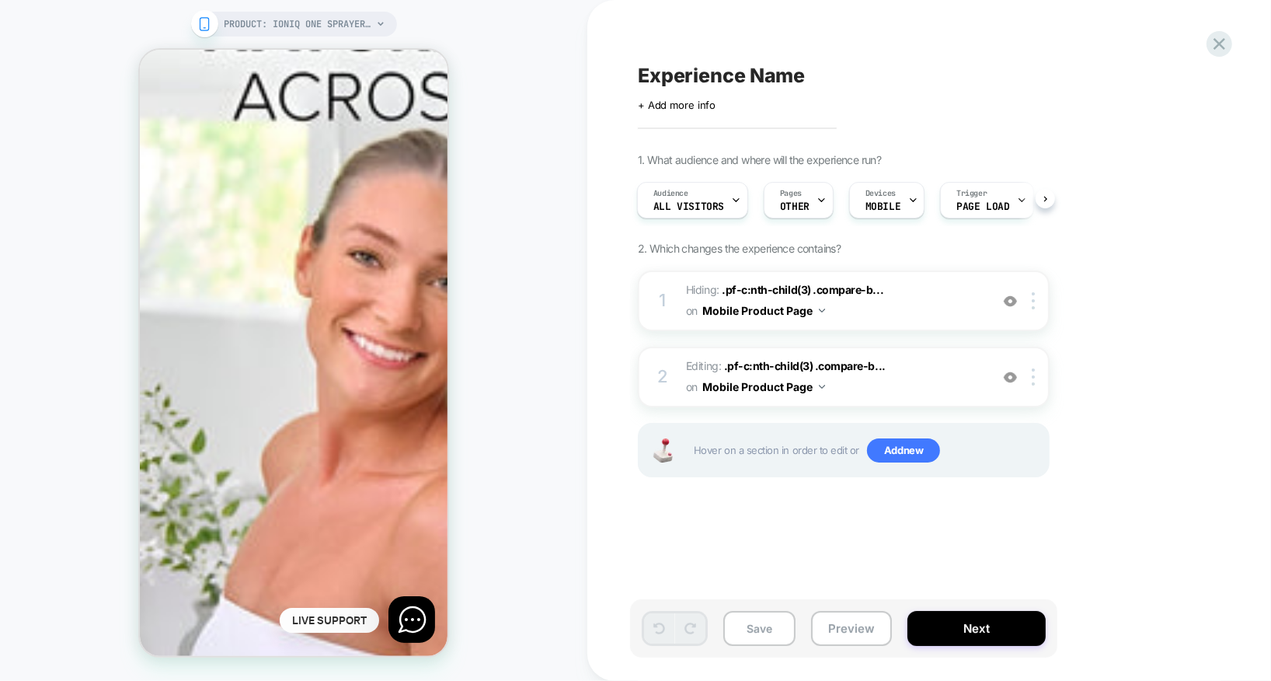
scroll to position [5030, 0]
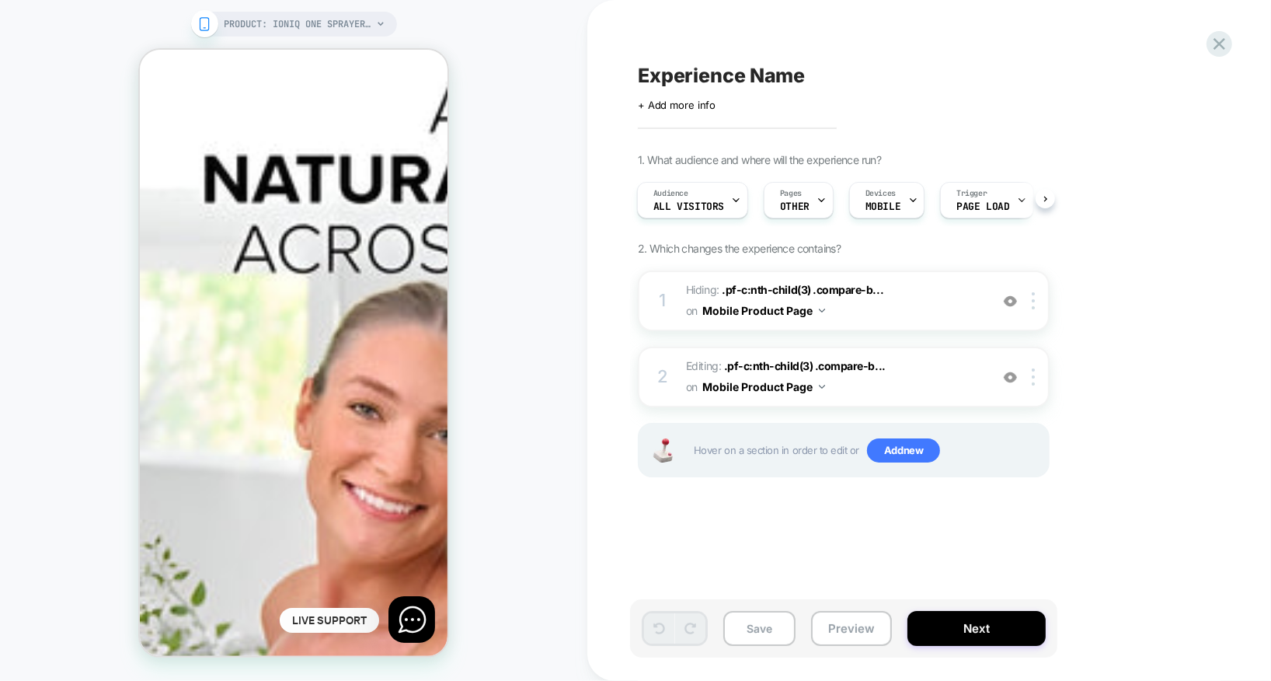
click at [1231, 37] on div "Experience Name Click to edit experience details + Add more info 1. What audien…" at bounding box center [929, 340] width 684 height 681
click at [1215, 44] on icon at bounding box center [1219, 43] width 21 height 21
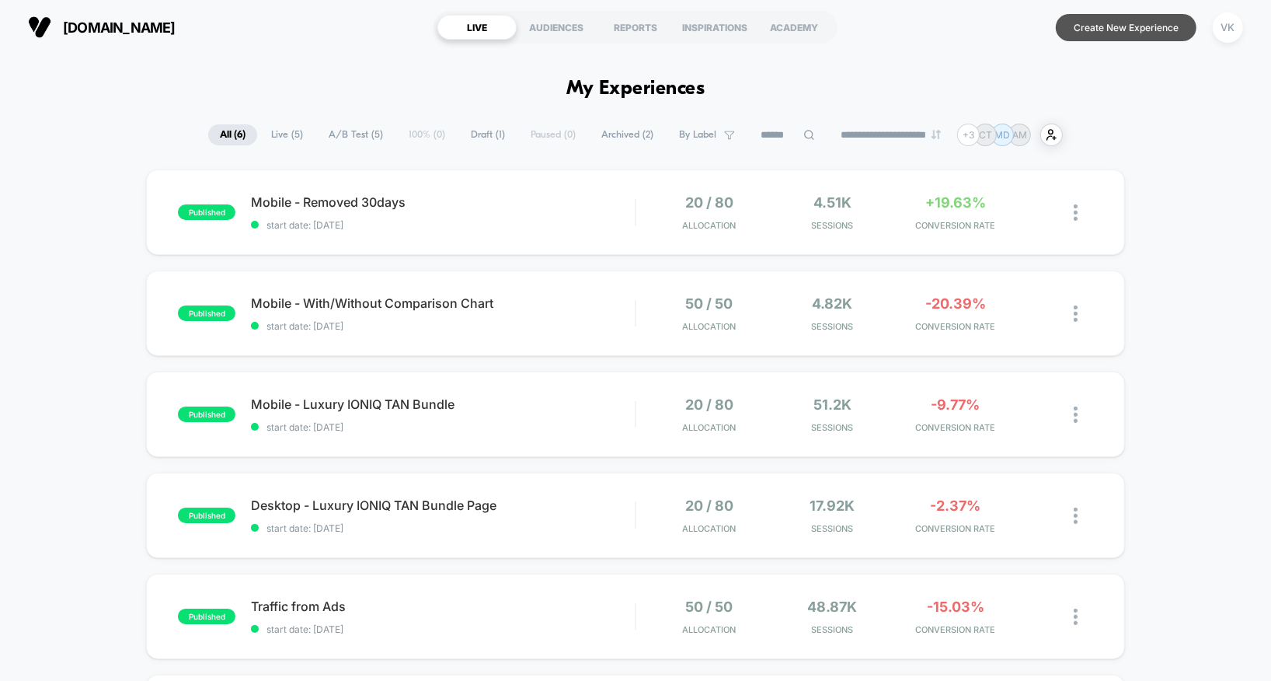
click at [1114, 30] on button "Create New Experience" at bounding box center [1126, 27] width 141 height 27
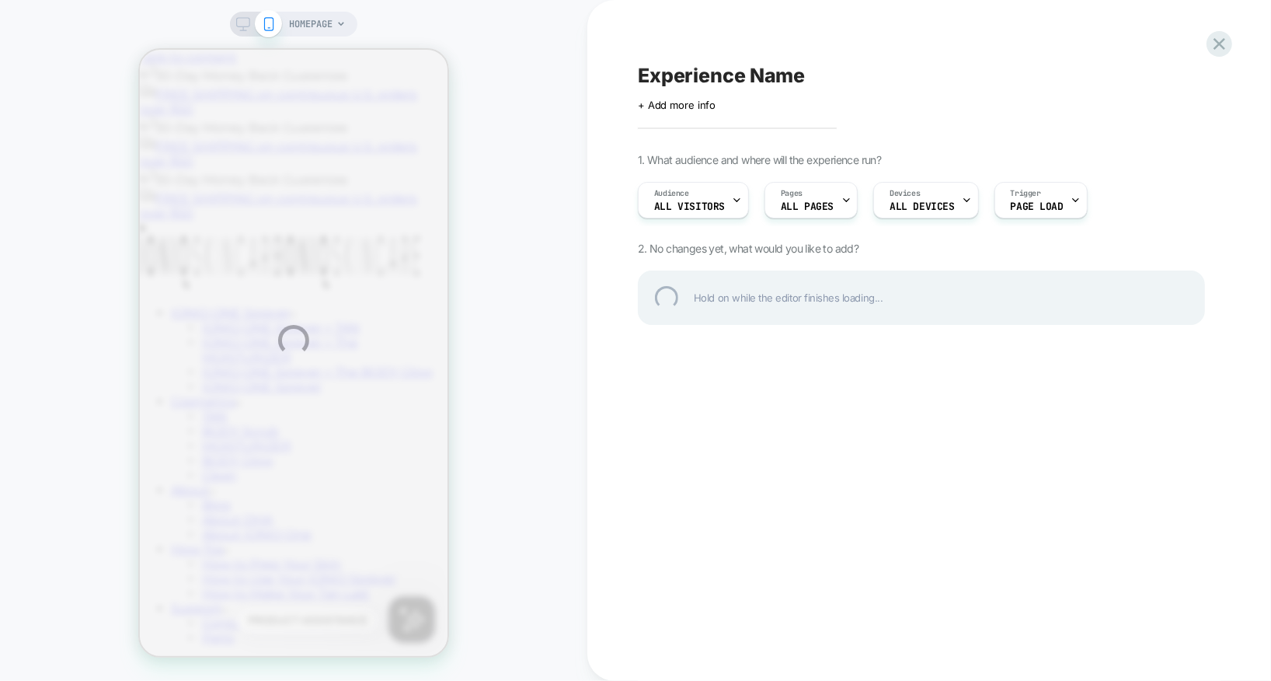
click at [322, 18] on div "HOMEPAGE Experience Name Click to edit experience details + Add more info 1. Wh…" at bounding box center [635, 340] width 1271 height 681
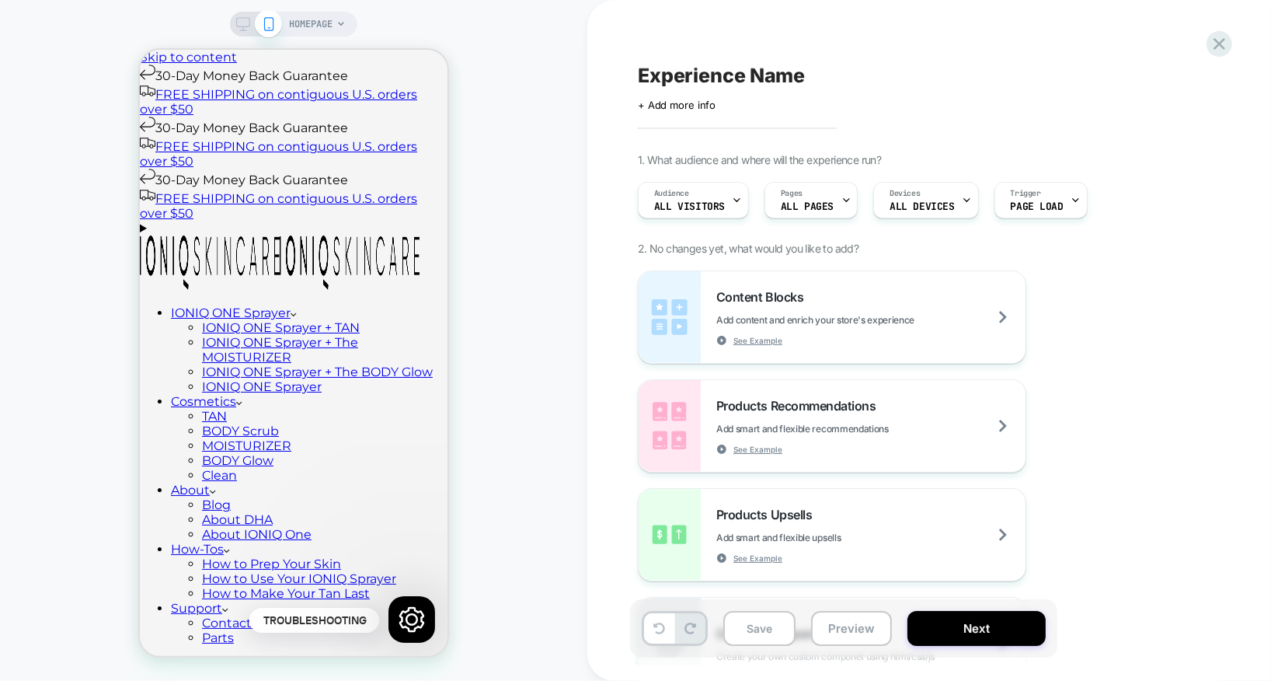
click at [343, 27] on icon at bounding box center [340, 23] width 9 height 9
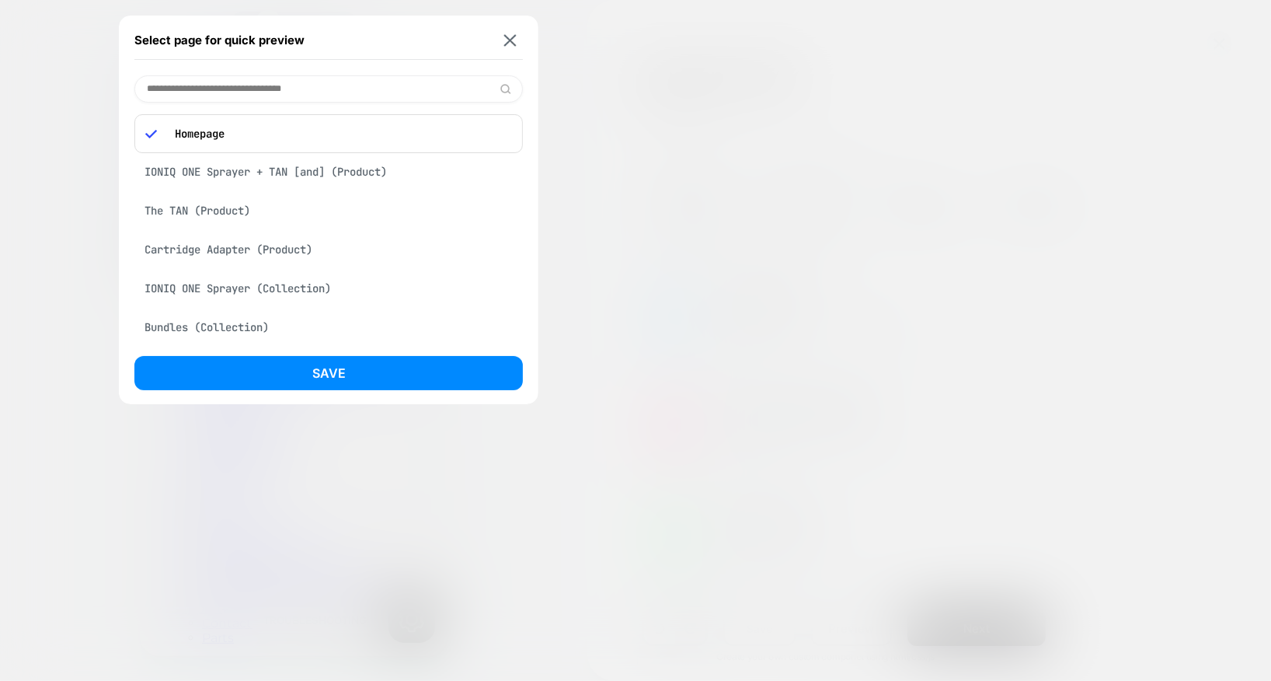
click at [323, 171] on div "IONIQ ONE Sprayer + TAN [and] (Product)" at bounding box center [328, 172] width 388 height 30
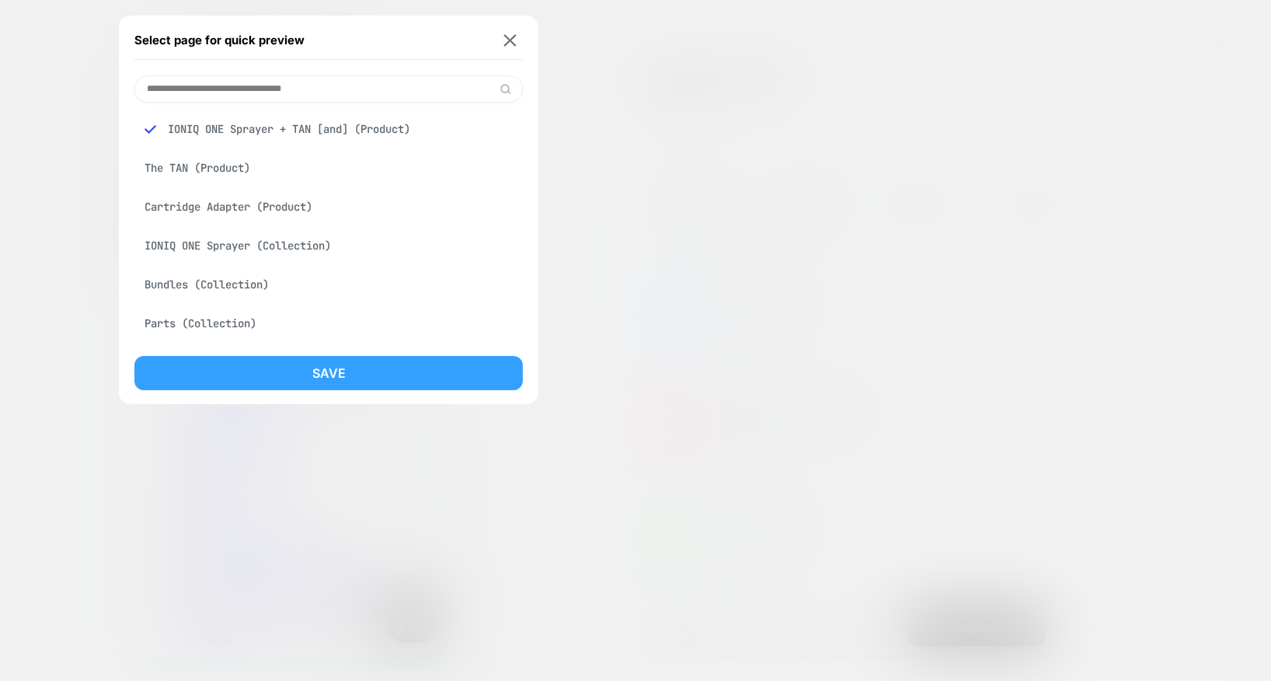
click at [273, 367] on button "Save" at bounding box center [328, 373] width 388 height 34
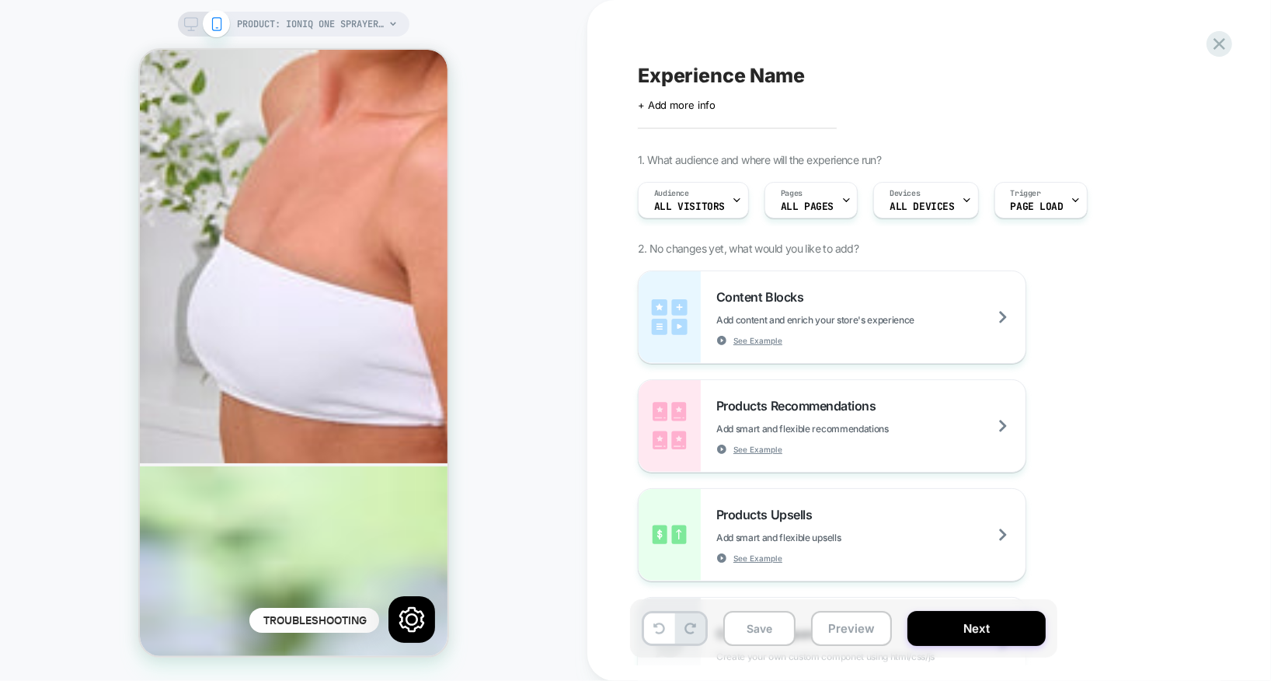
scroll to position [6009, 0]
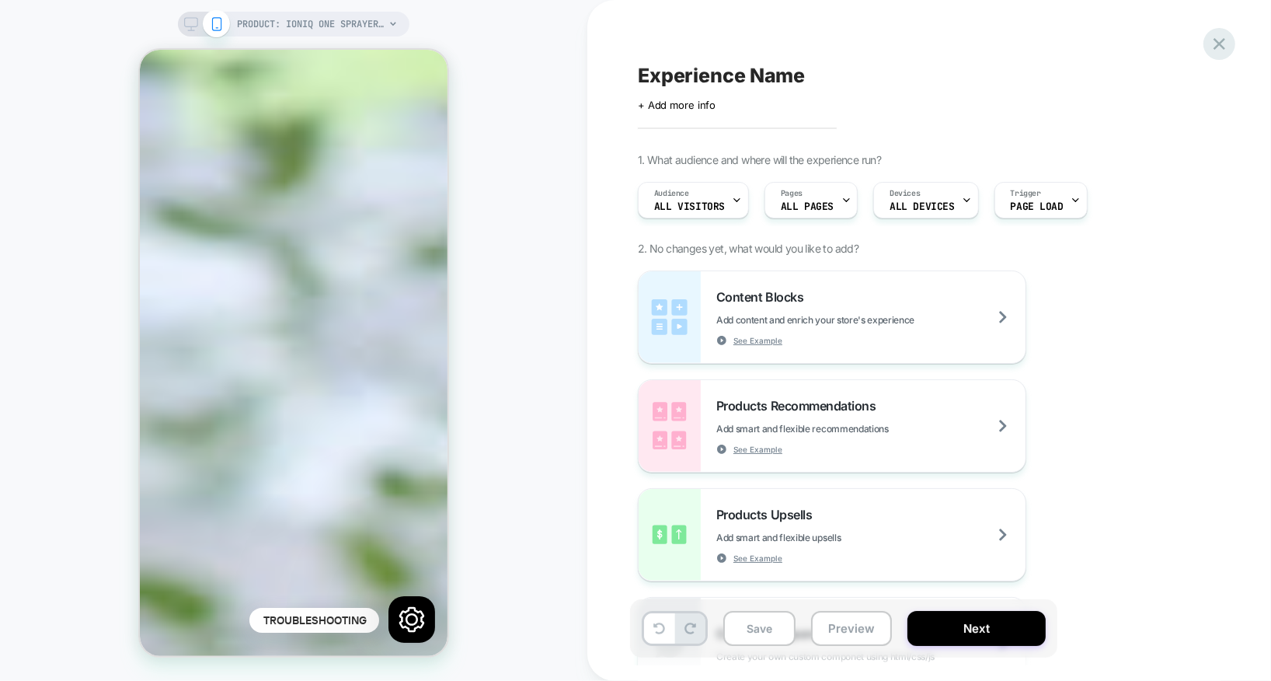
click at [1214, 48] on icon at bounding box center [1219, 43] width 21 height 21
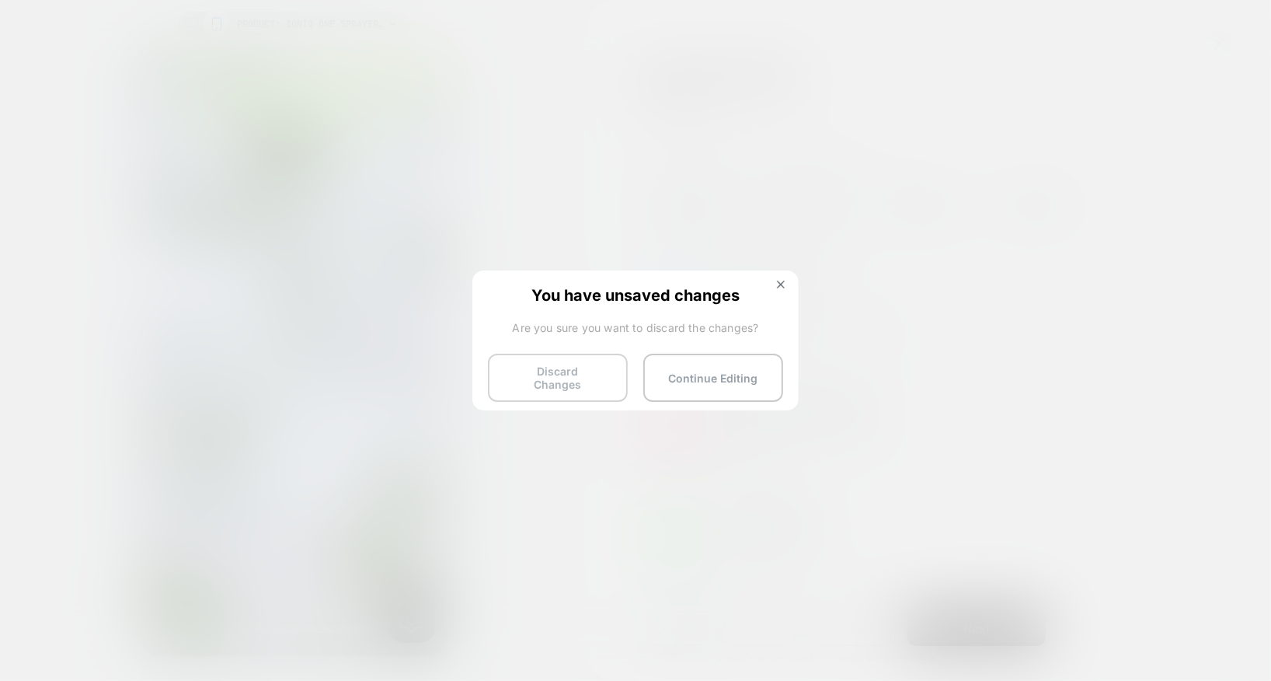
click at [592, 383] on button "Discard Changes" at bounding box center [558, 377] width 140 height 48
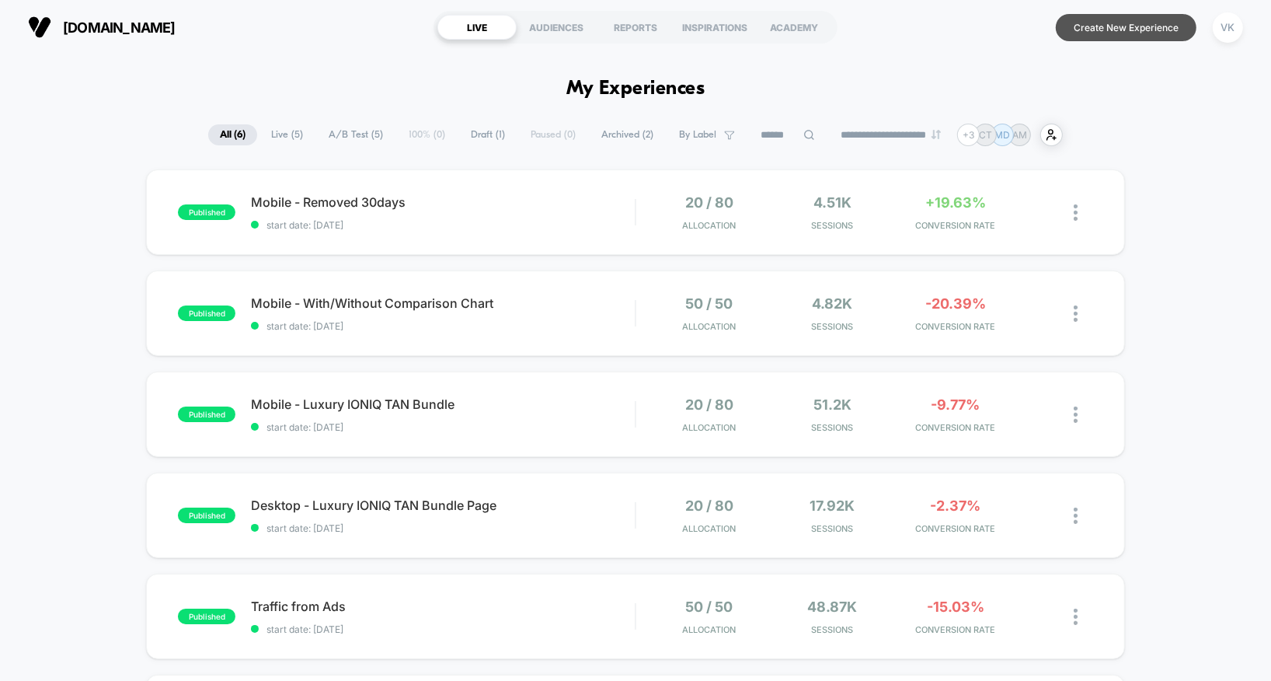
click at [1130, 33] on button "Create New Experience" at bounding box center [1126, 27] width 141 height 27
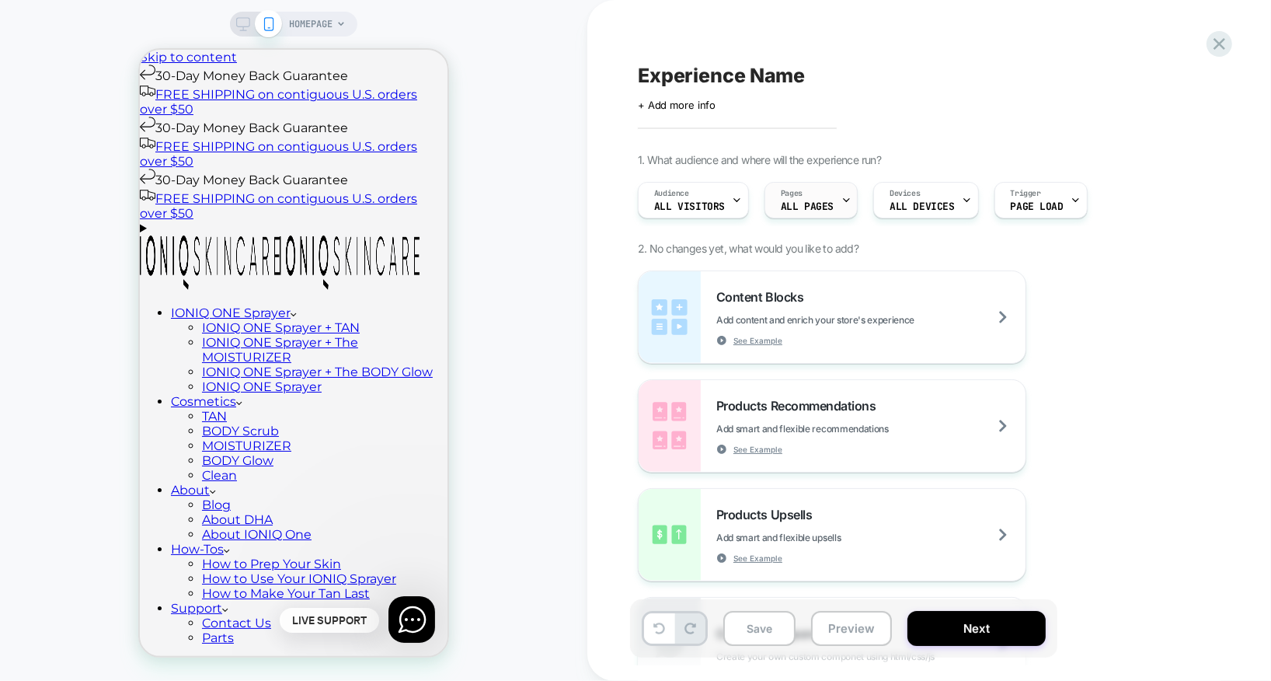
click at [783, 197] on span "Pages" at bounding box center [792, 193] width 22 height 11
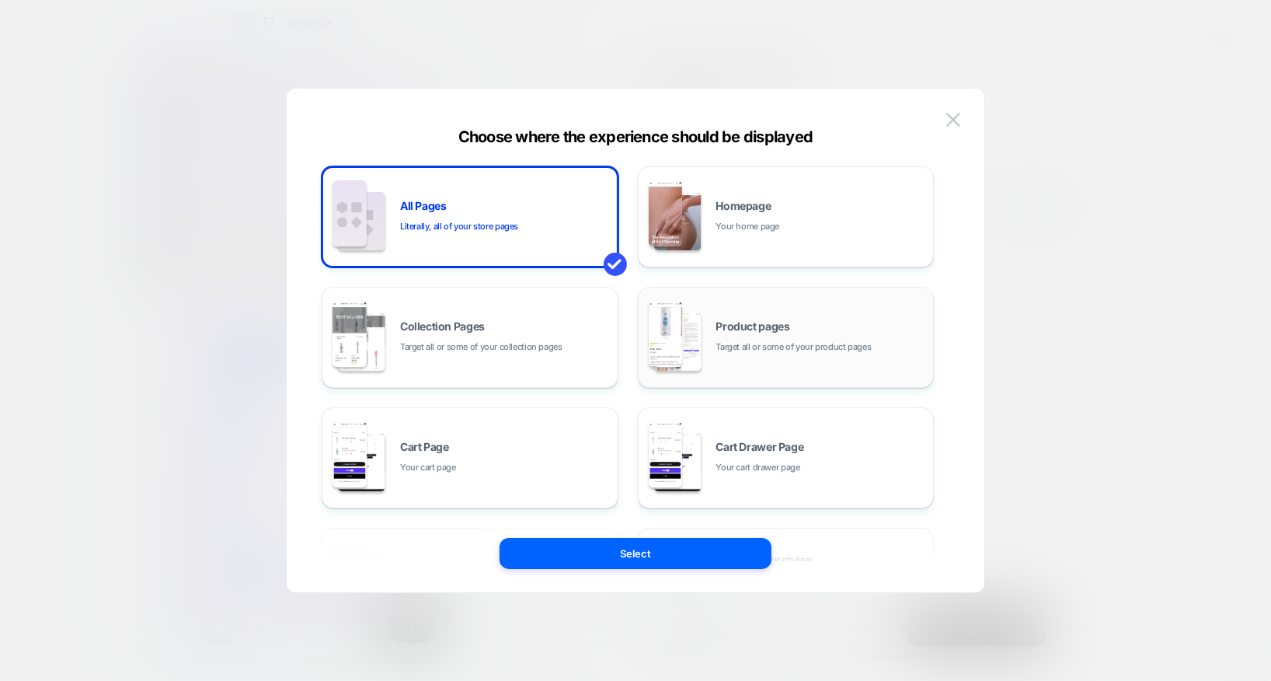
click at [820, 326] on div "Product pages Target all or some of your product pages" at bounding box center [821, 337] width 210 height 33
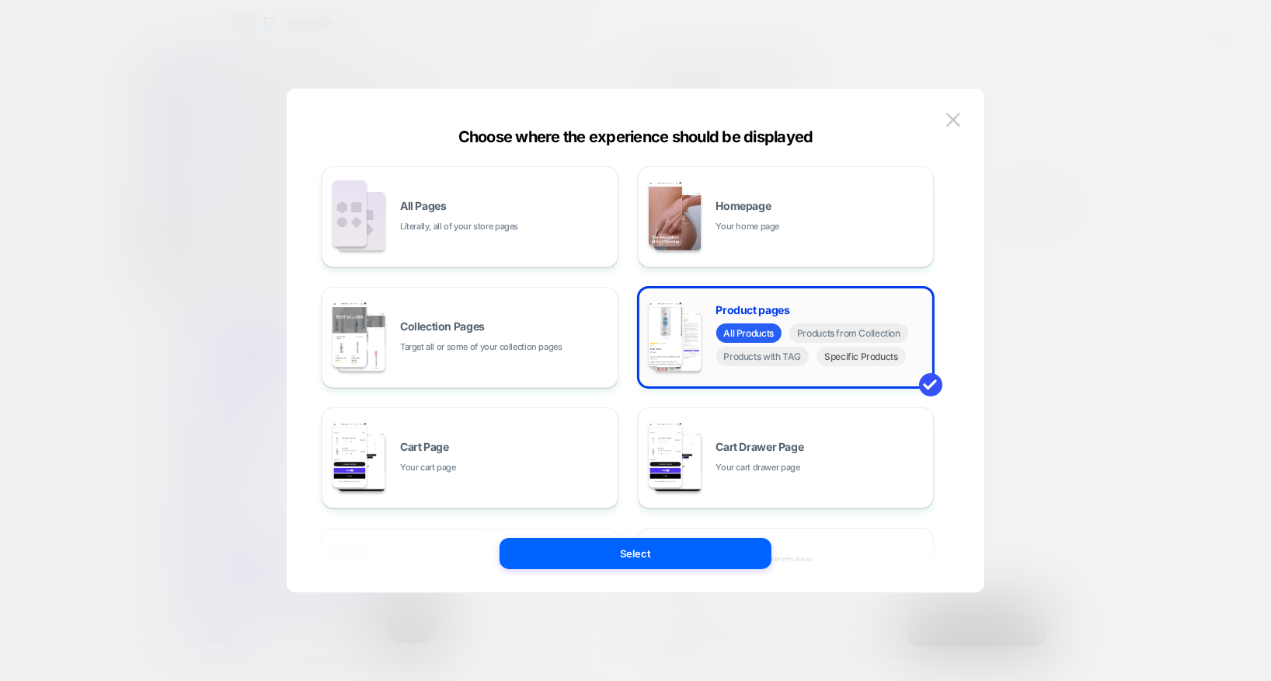
click at [841, 360] on span "Specific Products" at bounding box center [861, 355] width 89 height 19
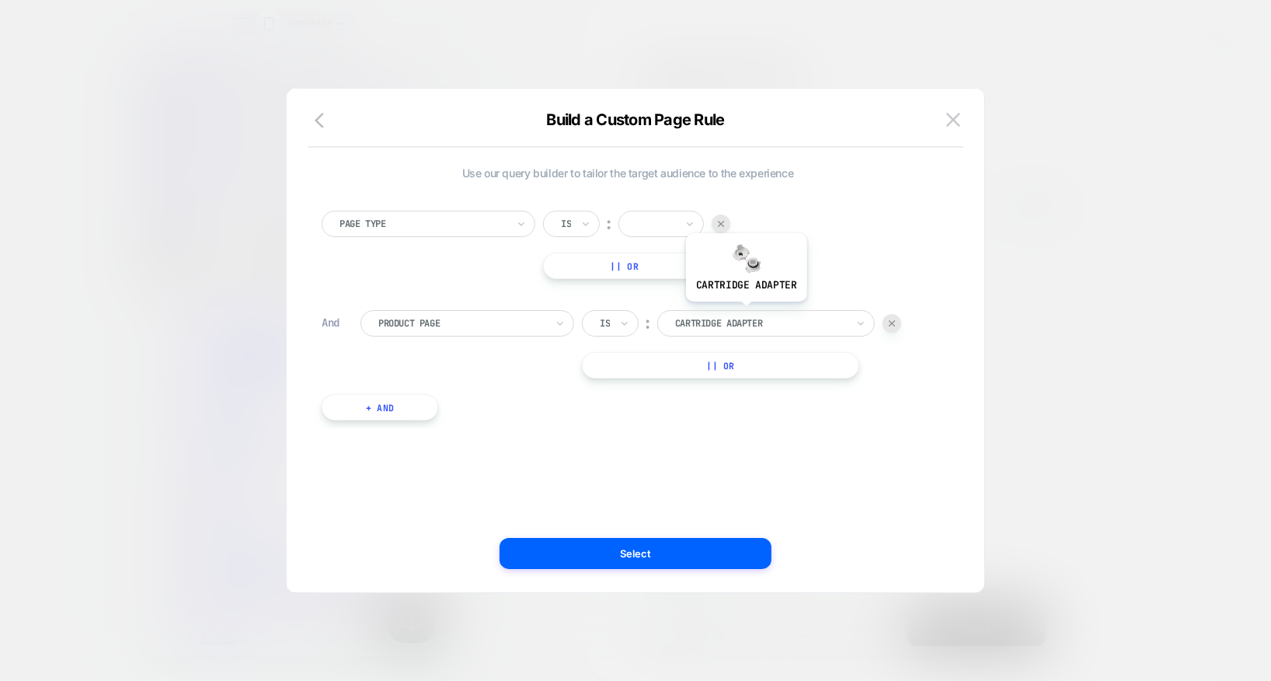
click at [745, 312] on div "cartridge adapter" at bounding box center [766, 323] width 218 height 26
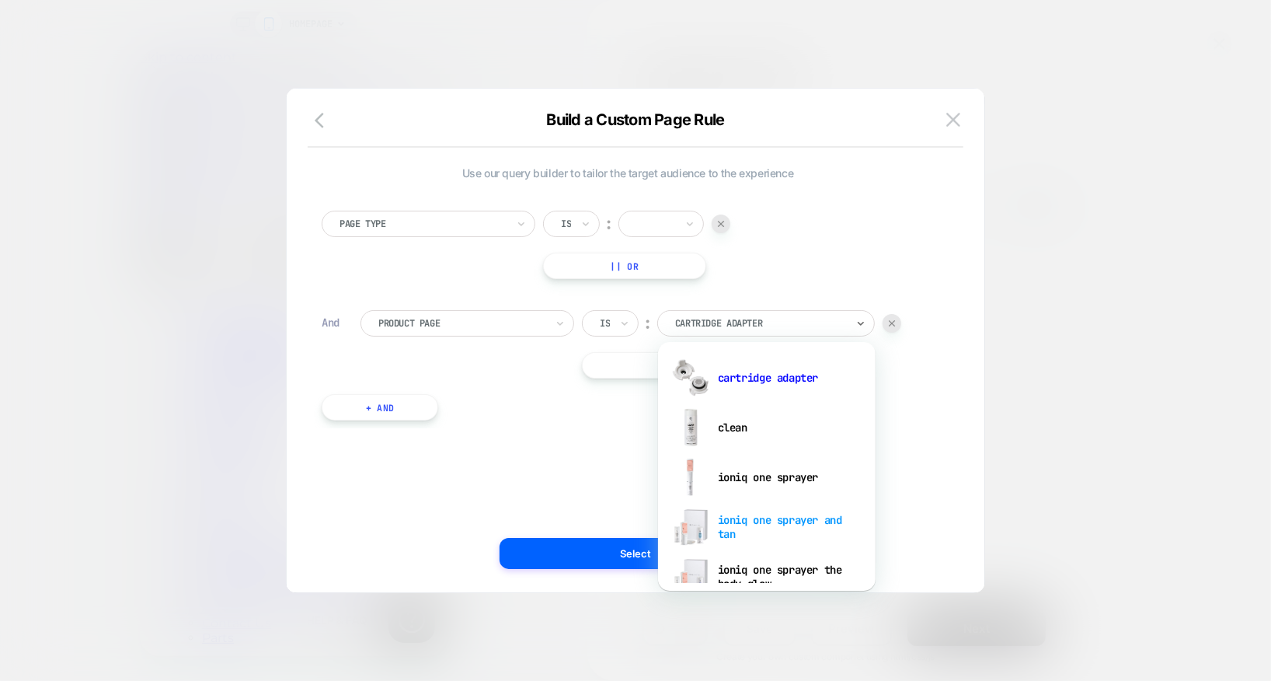
click at [749, 513] on div "ioniq one sprayer and tan" at bounding box center [767, 527] width 202 height 50
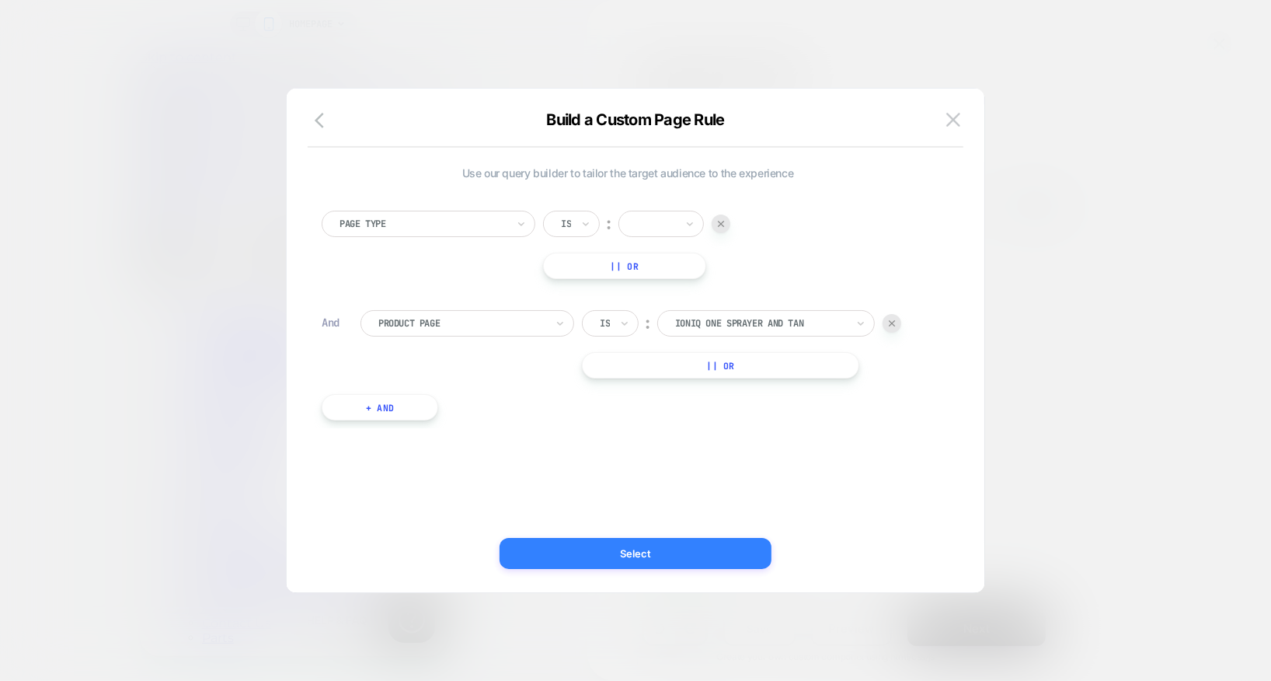
click at [662, 555] on button "Select" at bounding box center [636, 553] width 272 height 31
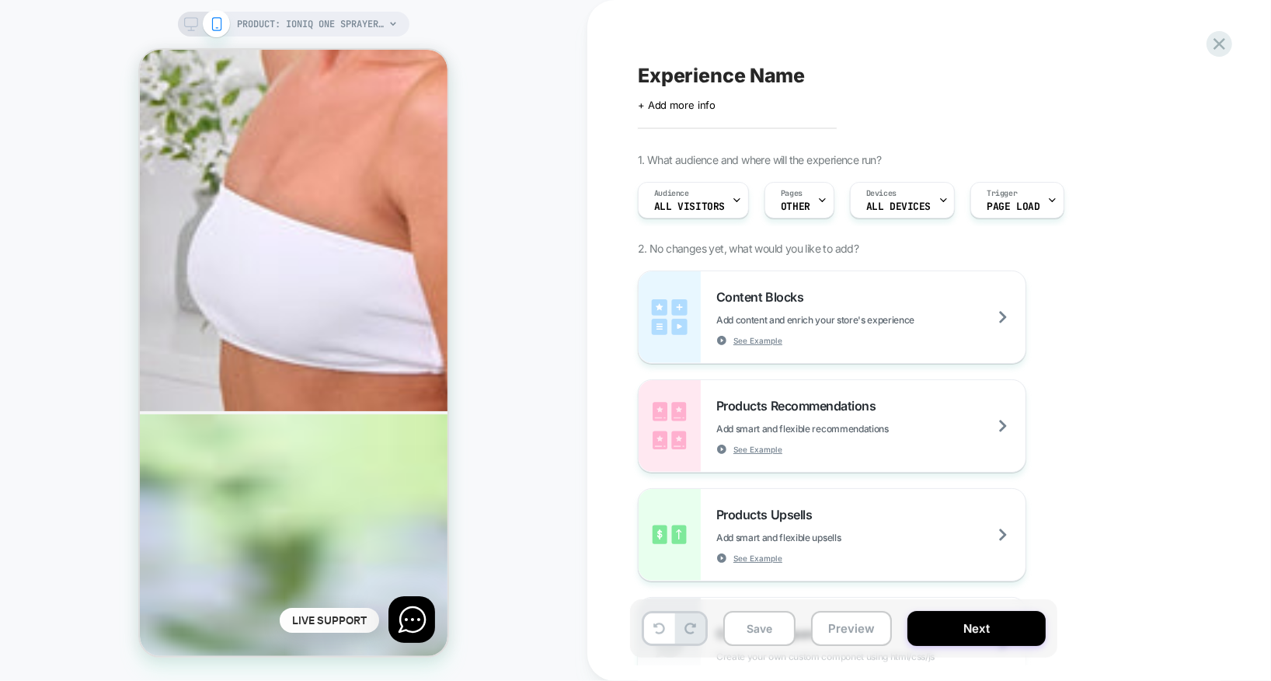
scroll to position [5847, 0]
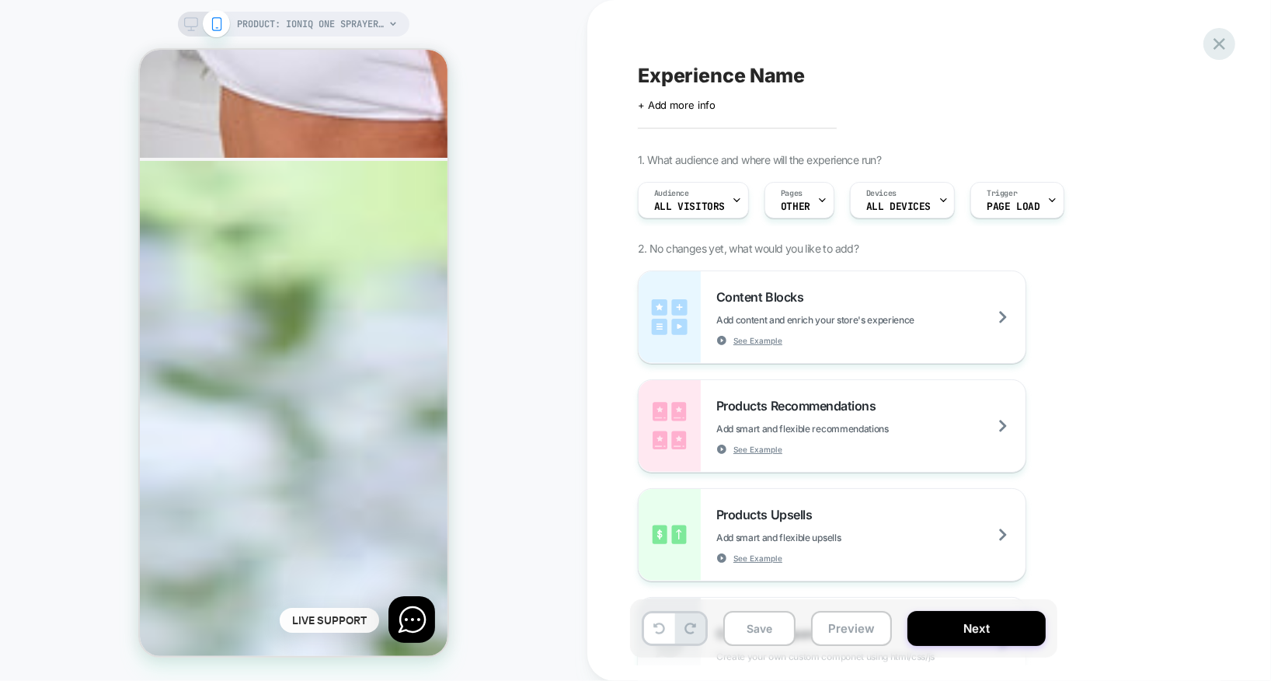
click at [1215, 46] on icon at bounding box center [1219, 43] width 21 height 21
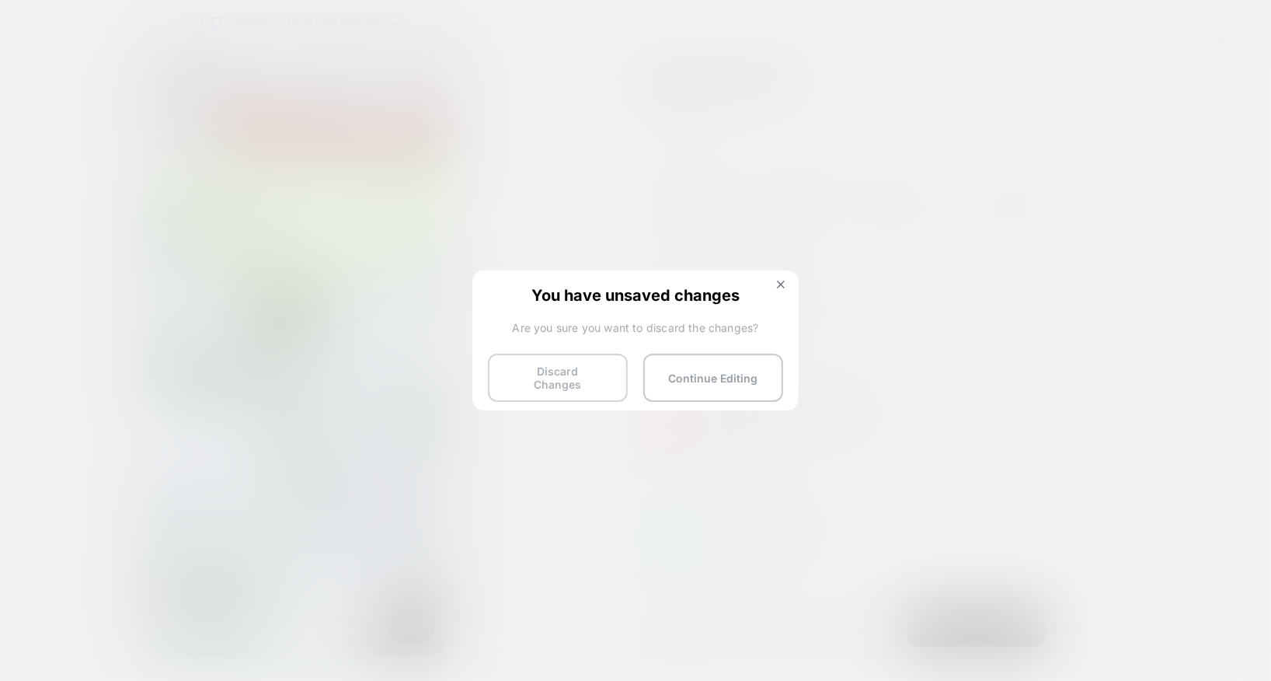
click at [595, 364] on button "Discard Changes" at bounding box center [558, 377] width 140 height 48
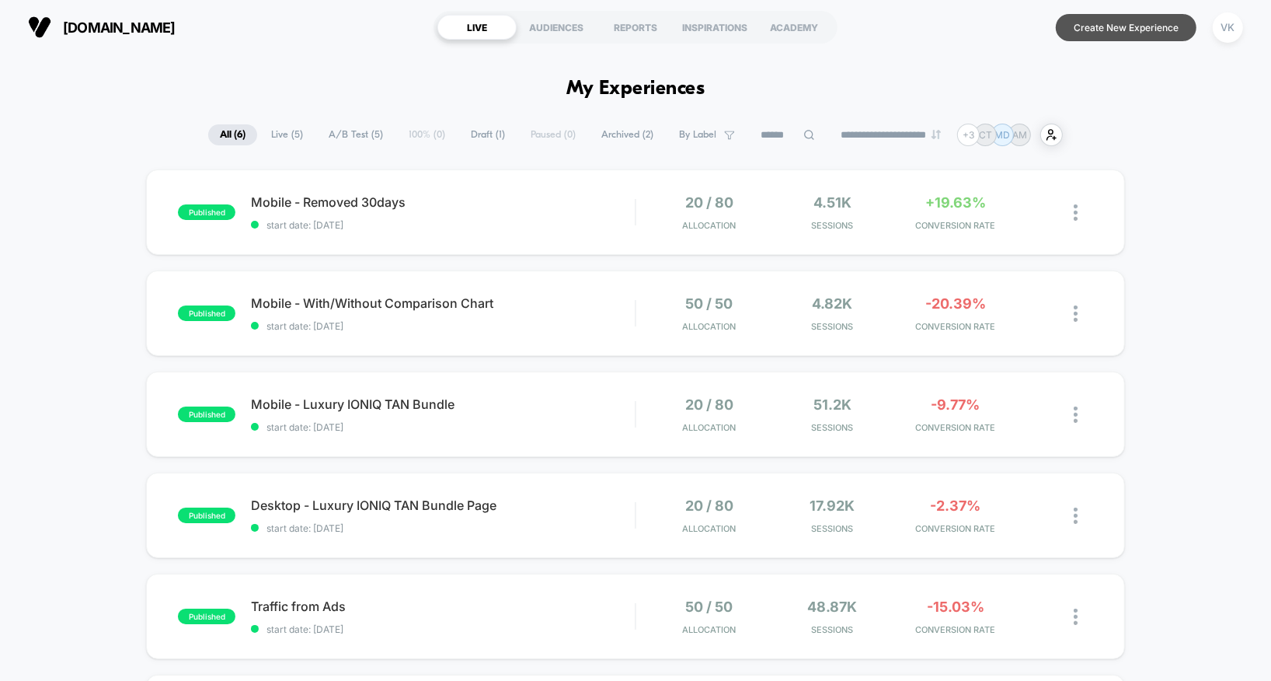
click at [1080, 28] on button "Create New Experience" at bounding box center [1126, 27] width 141 height 27
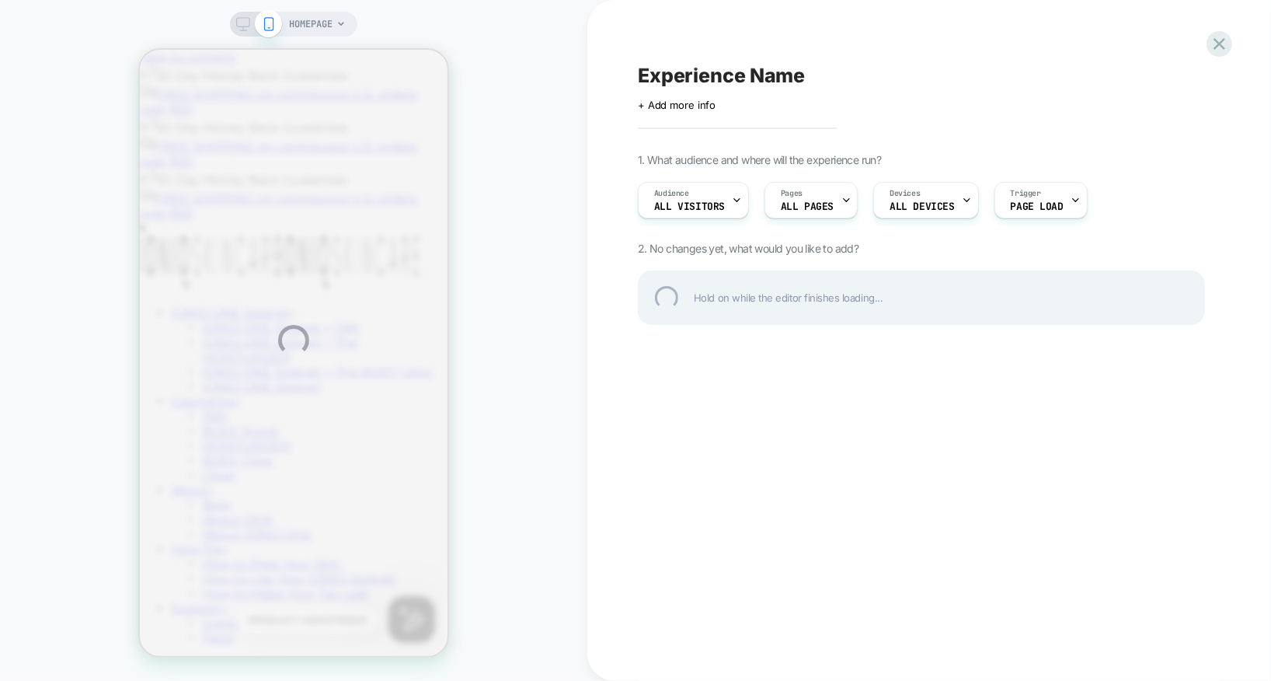
click at [717, 216] on div "HOMEPAGE Experience Name Click to edit experience details + Add more info 1. Wh…" at bounding box center [635, 340] width 1271 height 681
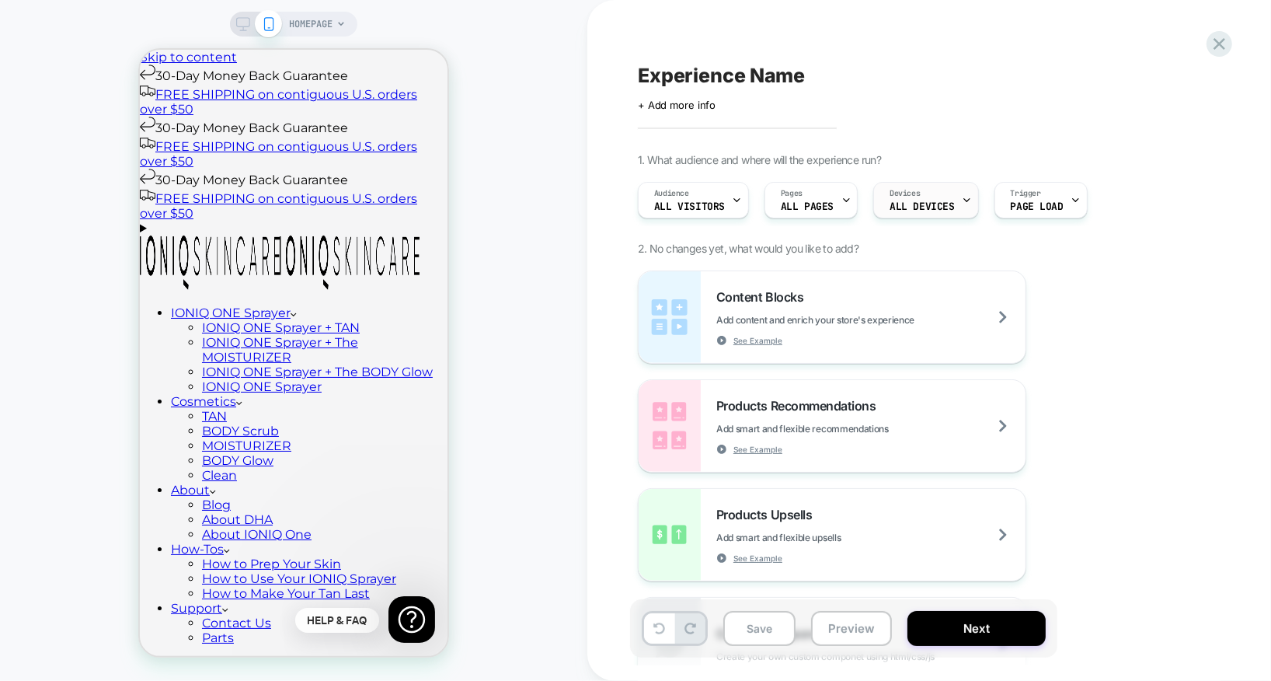
click at [895, 203] on span "ALL DEVICES" at bounding box center [922, 206] width 64 height 11
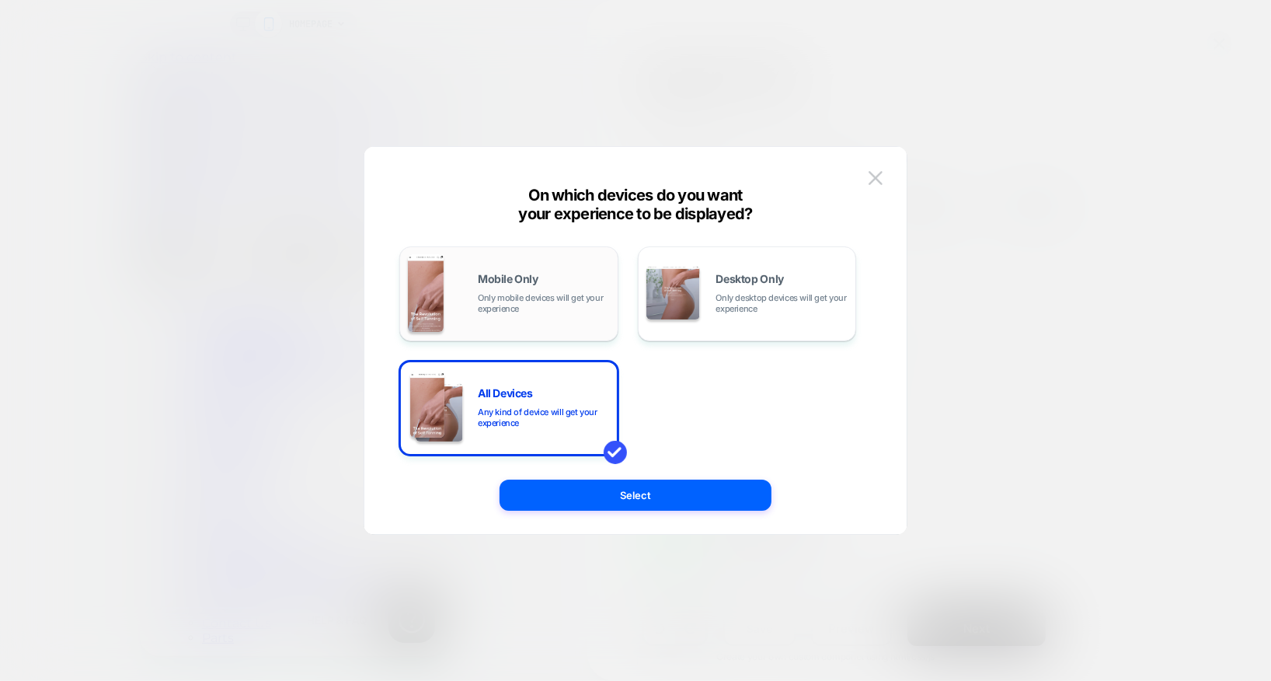
click at [601, 304] on span "Only mobile devices will get your experience" at bounding box center [544, 303] width 132 height 22
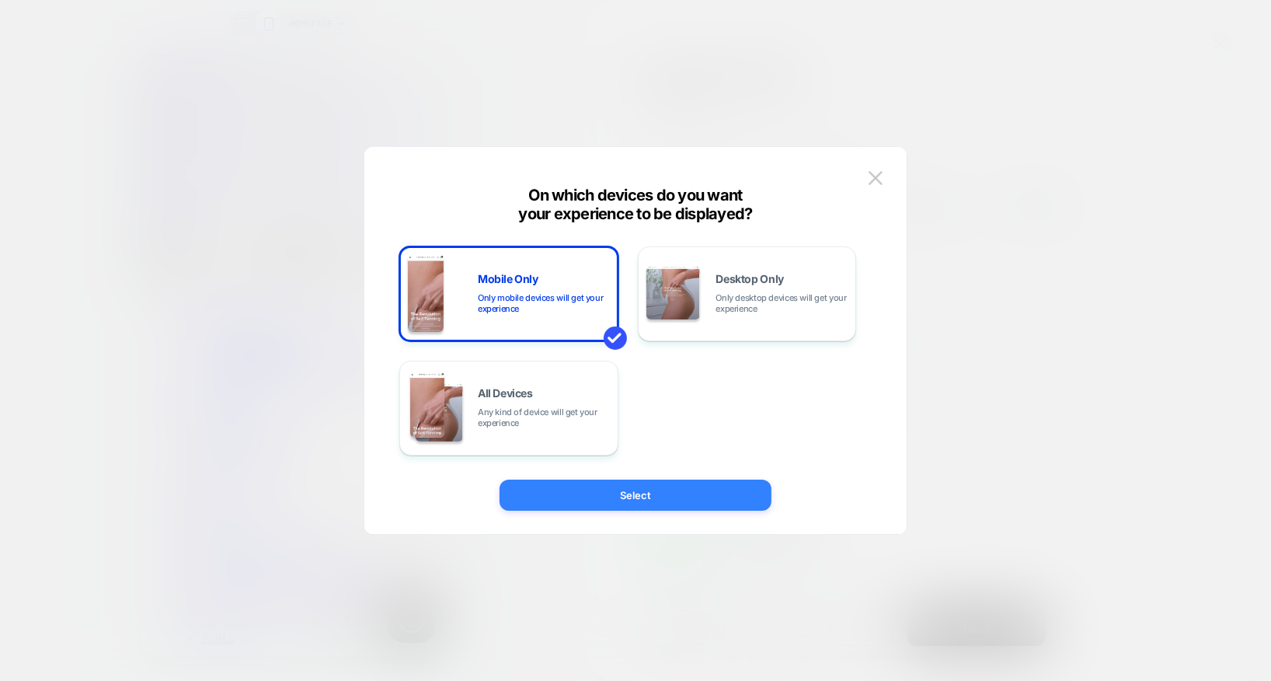
click at [677, 500] on button "Select" at bounding box center [636, 494] width 272 height 31
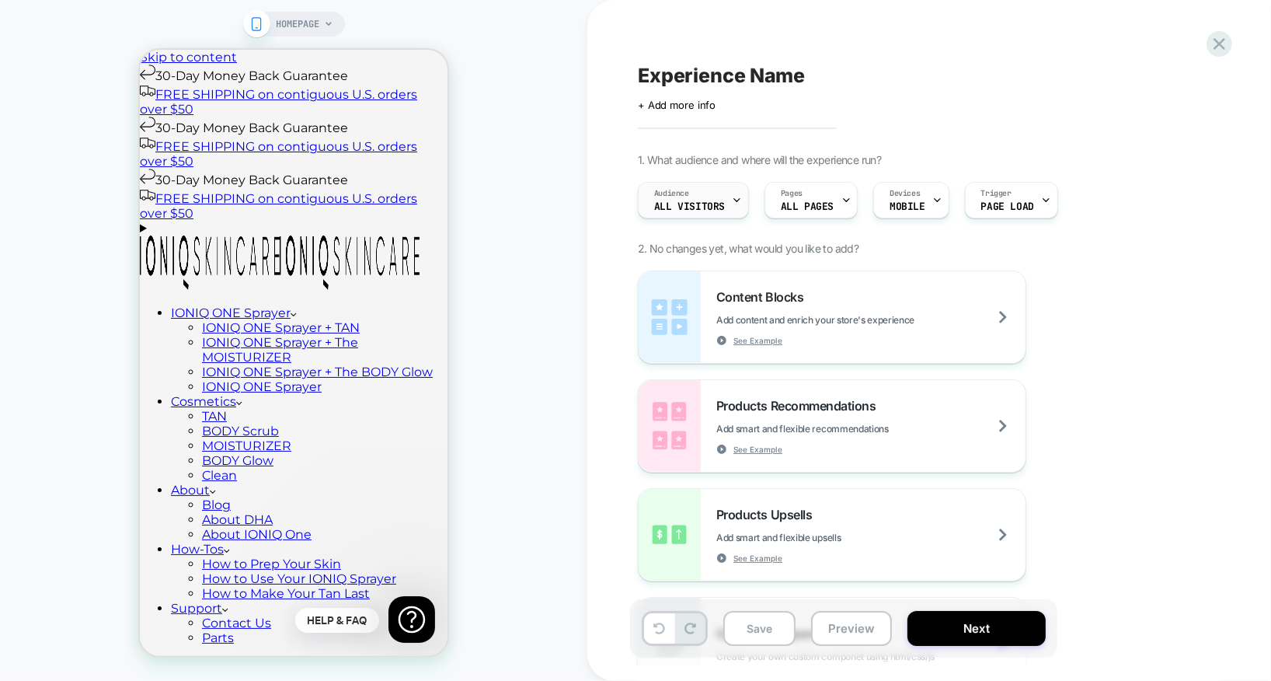
click at [710, 203] on span "All Visitors" at bounding box center [689, 206] width 71 height 11
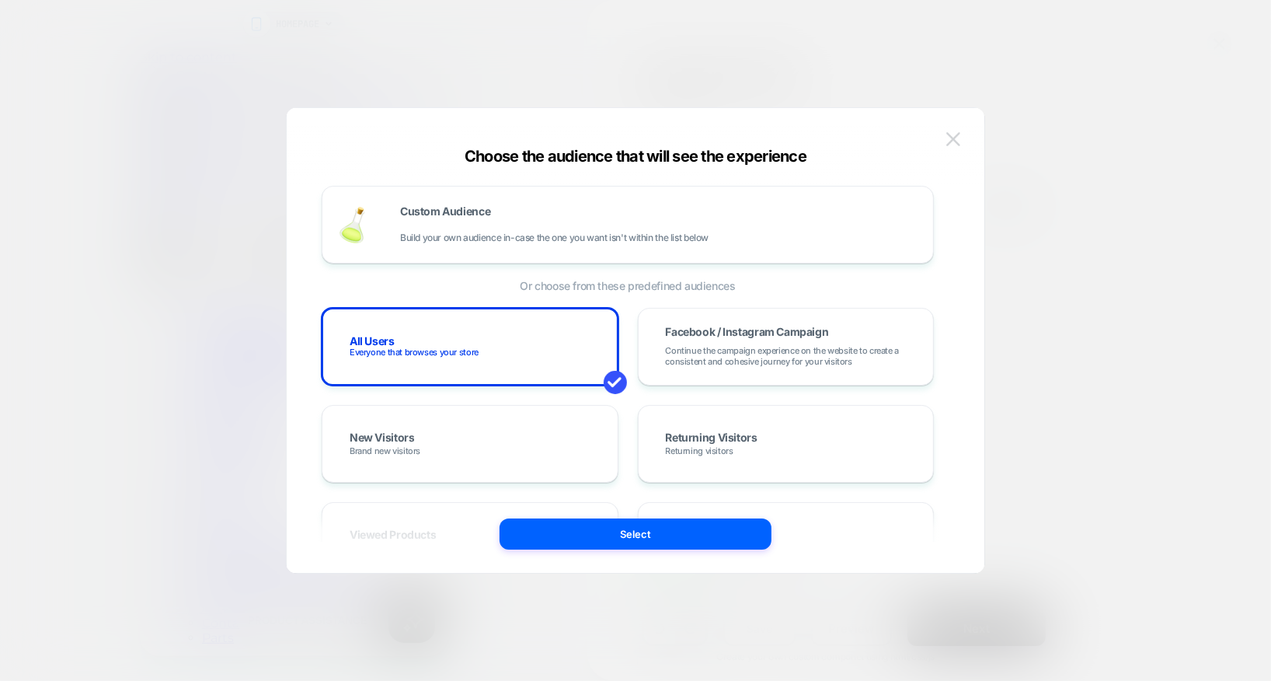
click at [958, 131] on button at bounding box center [953, 138] width 23 height 23
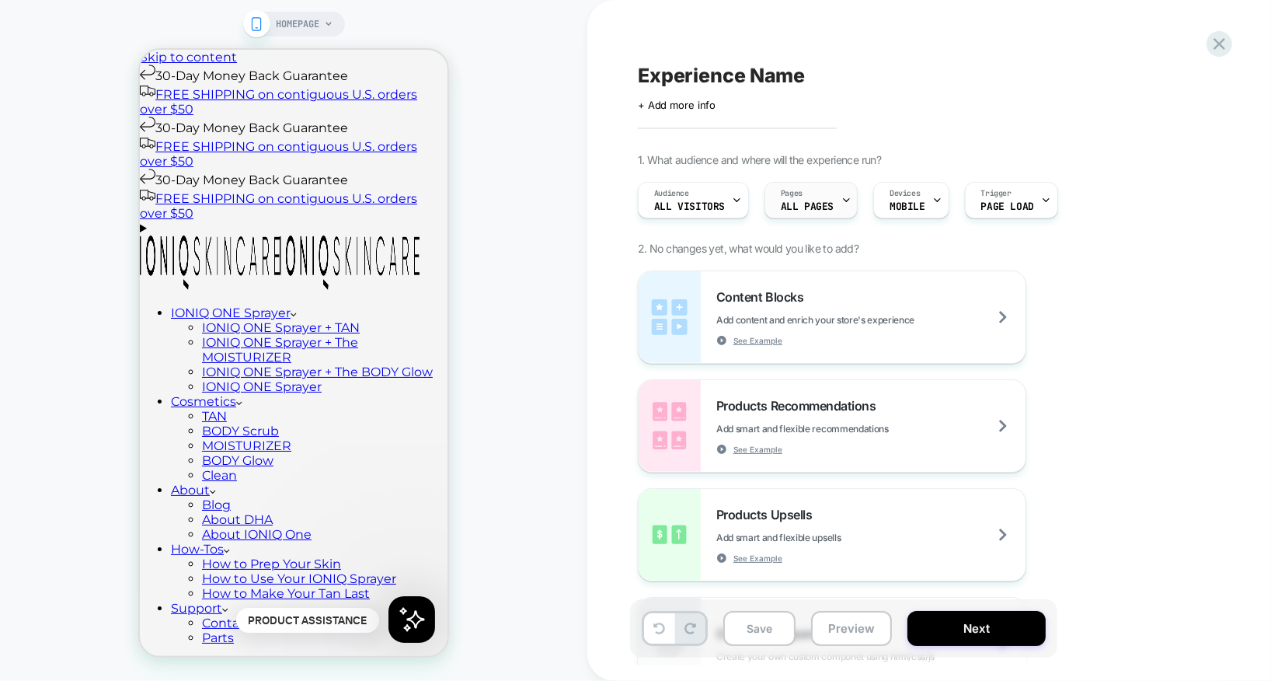
click at [820, 197] on div "Pages ALL PAGES" at bounding box center [807, 200] width 84 height 35
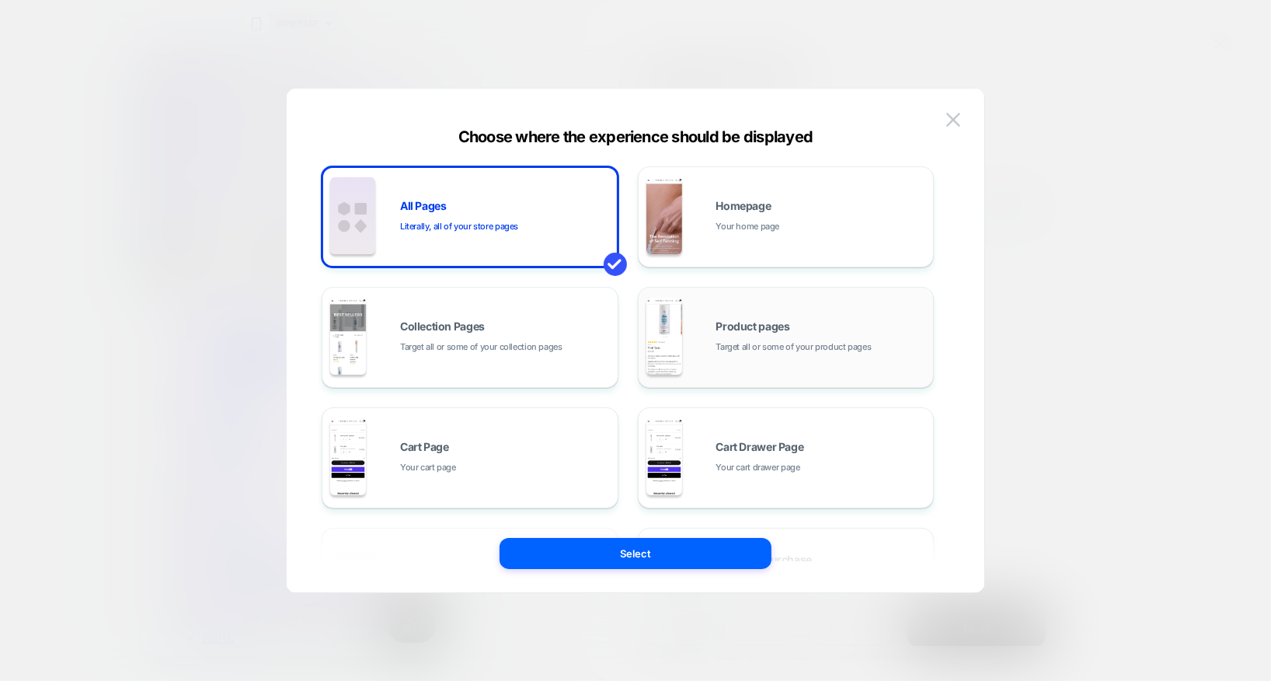
click at [810, 349] on span "Target all or some of your product pages" at bounding box center [793, 347] width 155 height 15
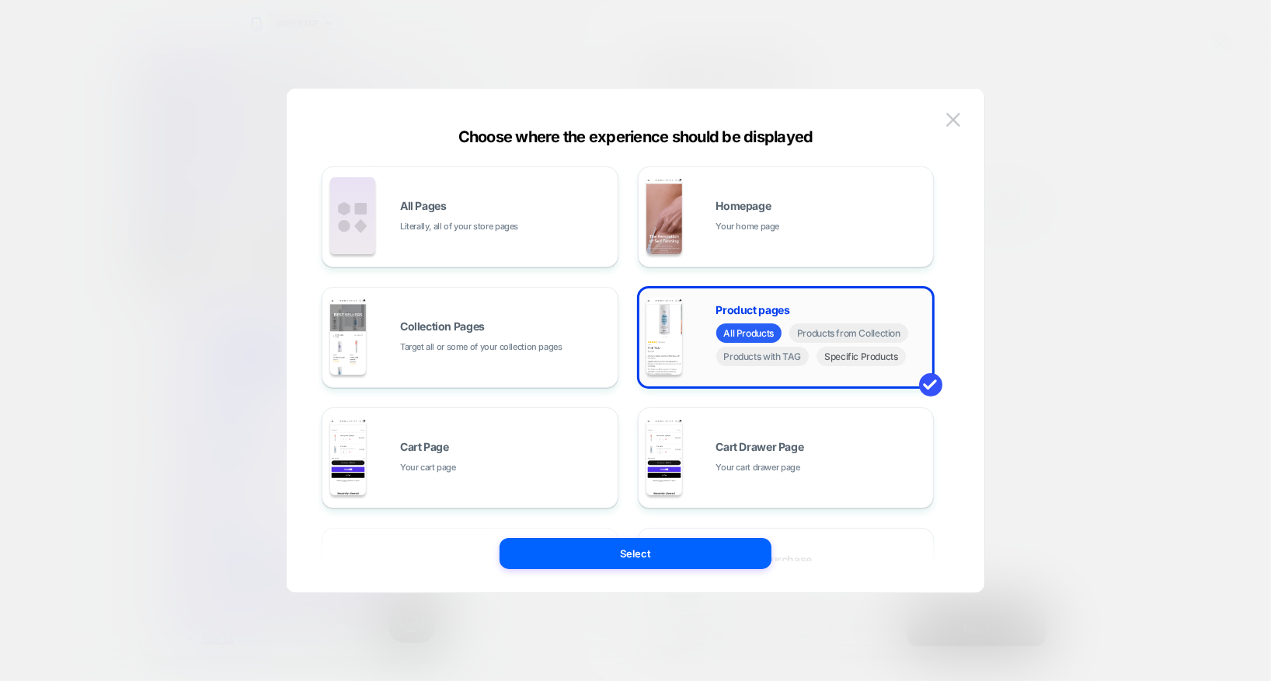
click at [880, 357] on span "Specific Products" at bounding box center [861, 355] width 89 height 19
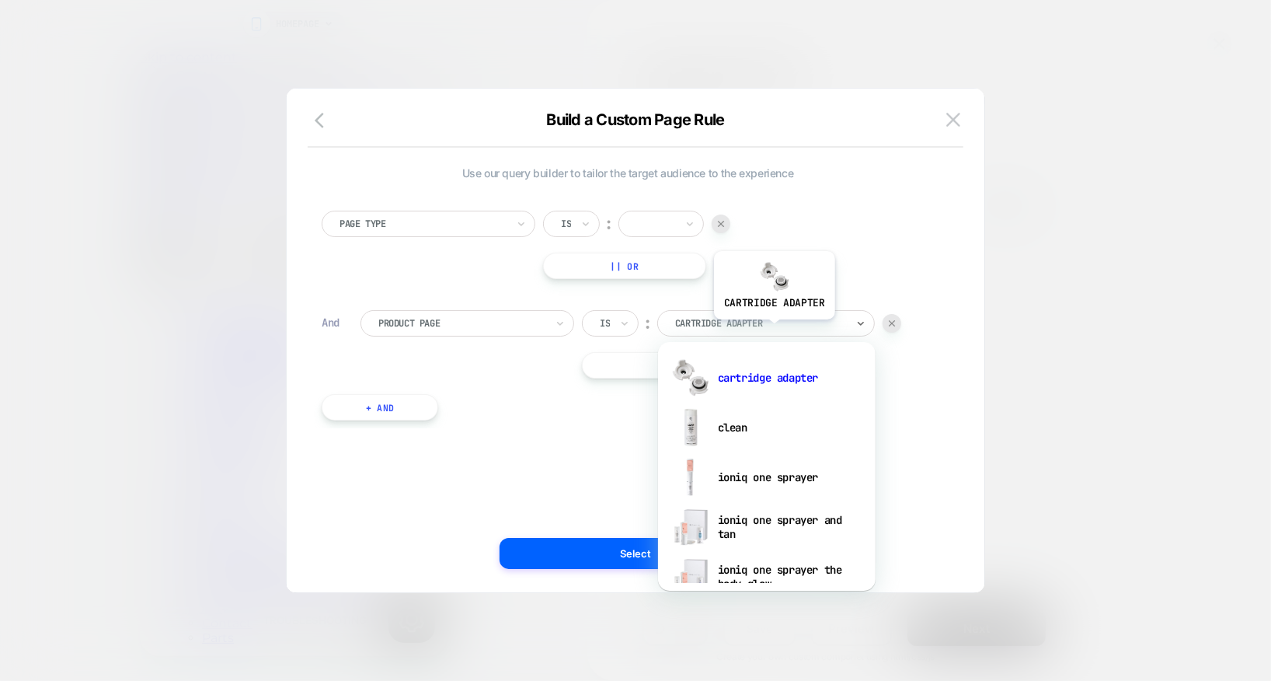
click at [773, 329] on div "cartridge adapter" at bounding box center [761, 323] width 174 height 17
click at [779, 514] on div "ioniq one sprayer and tan" at bounding box center [767, 527] width 202 height 50
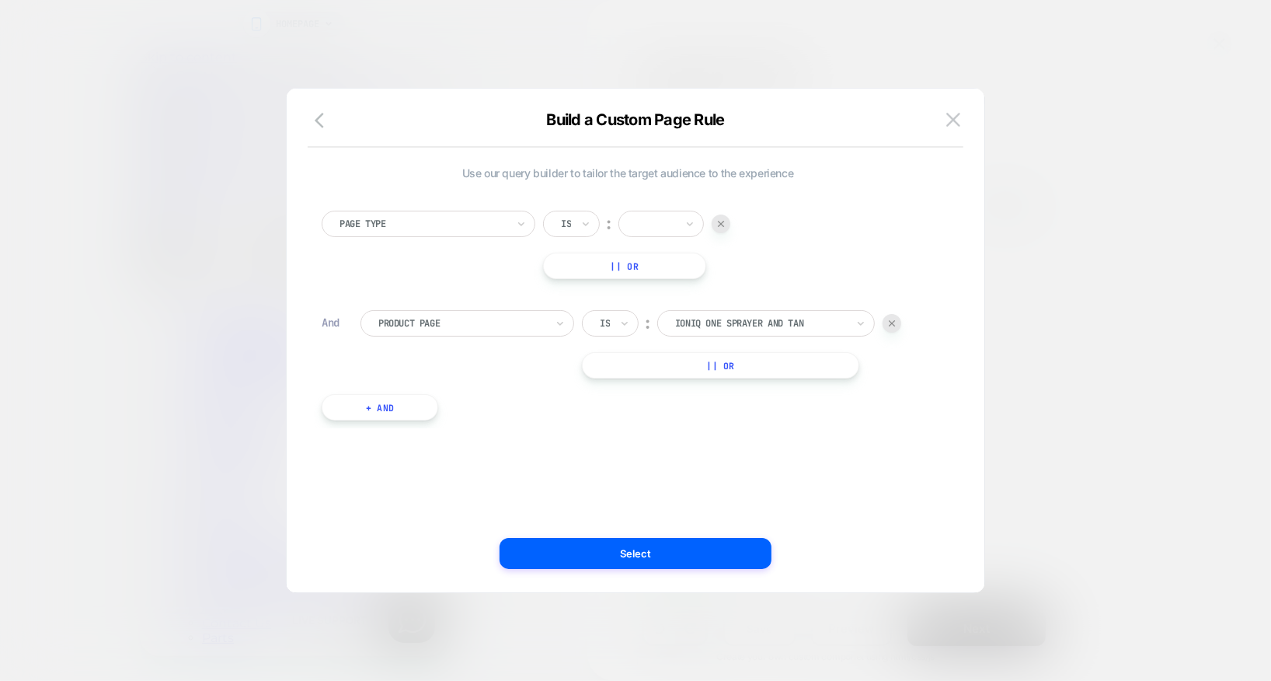
click at [709, 537] on div "Use our query builder to tailor the target audience to the experience Page Type…" at bounding box center [627, 340] width 651 height 441
click at [707, 541] on button "Select" at bounding box center [636, 553] width 272 height 31
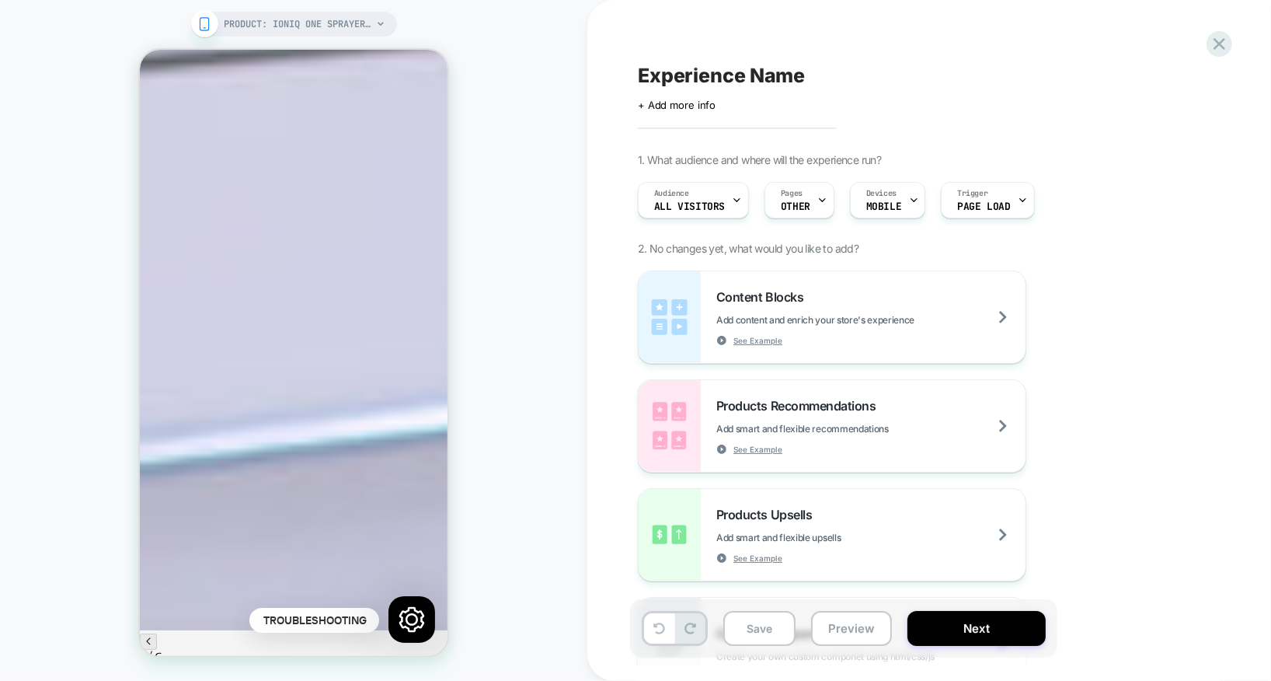
scroll to position [8035, 0]
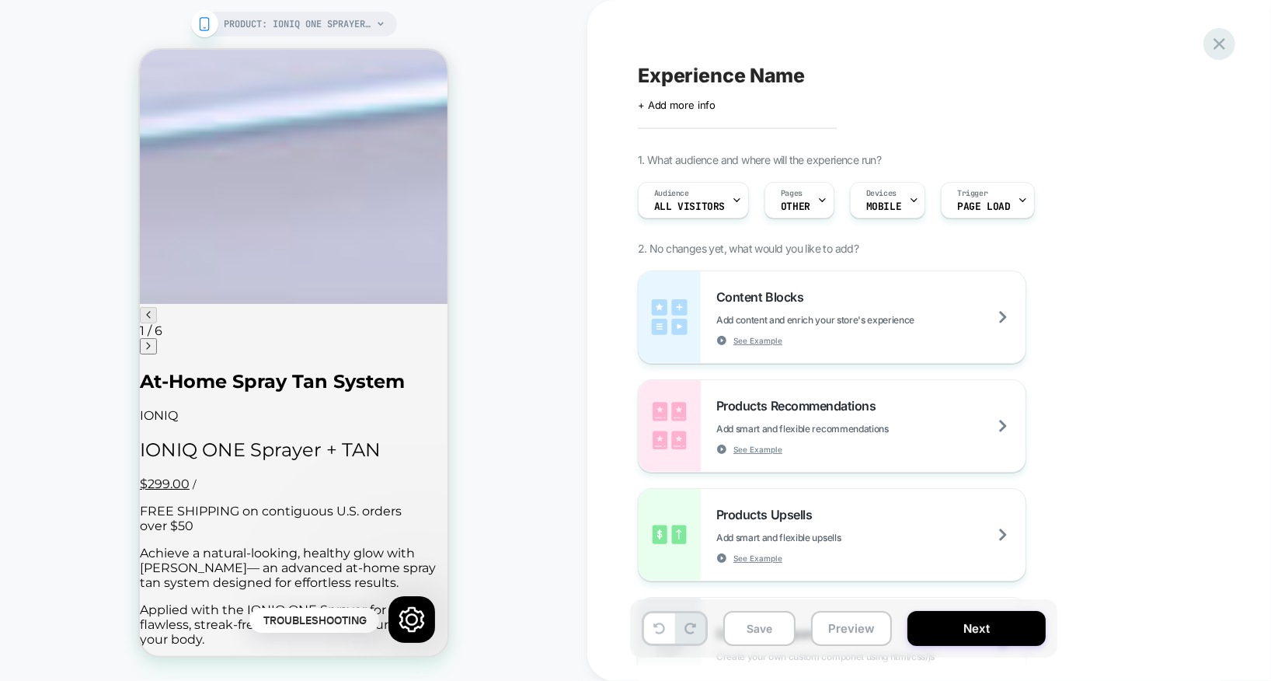
click at [1221, 42] on icon at bounding box center [1220, 44] width 12 height 12
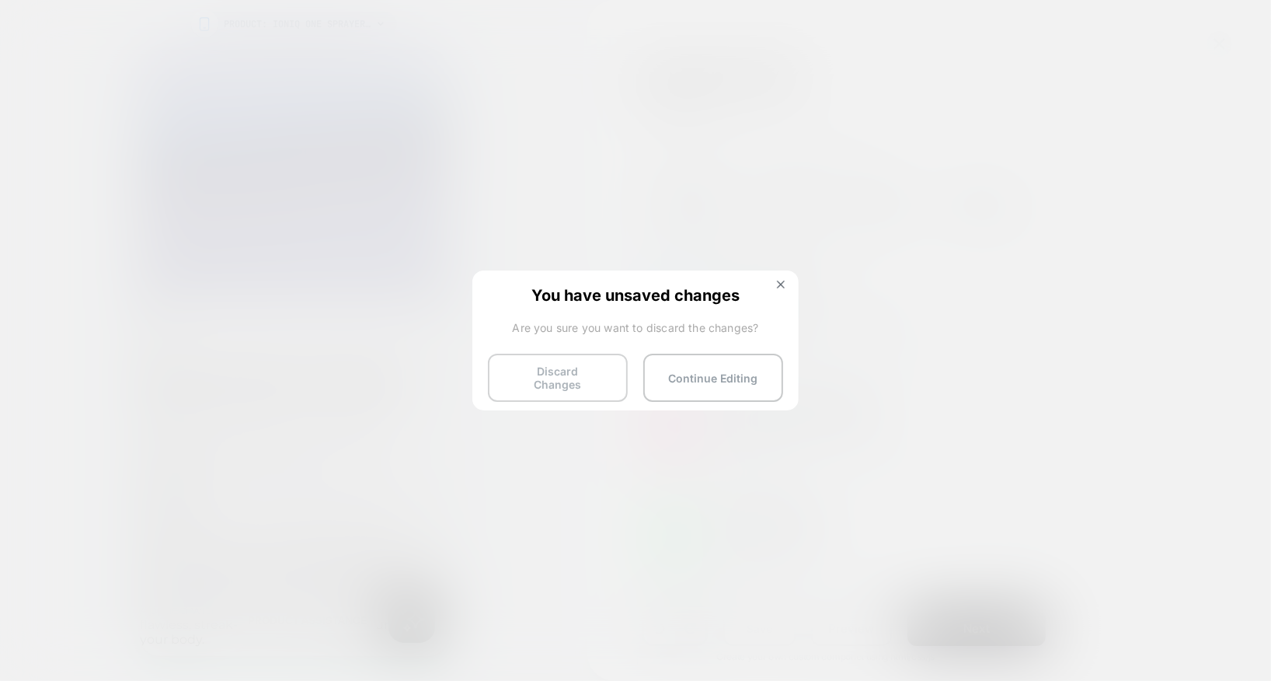
click at [591, 376] on button "Discard Changes" at bounding box center [558, 377] width 140 height 48
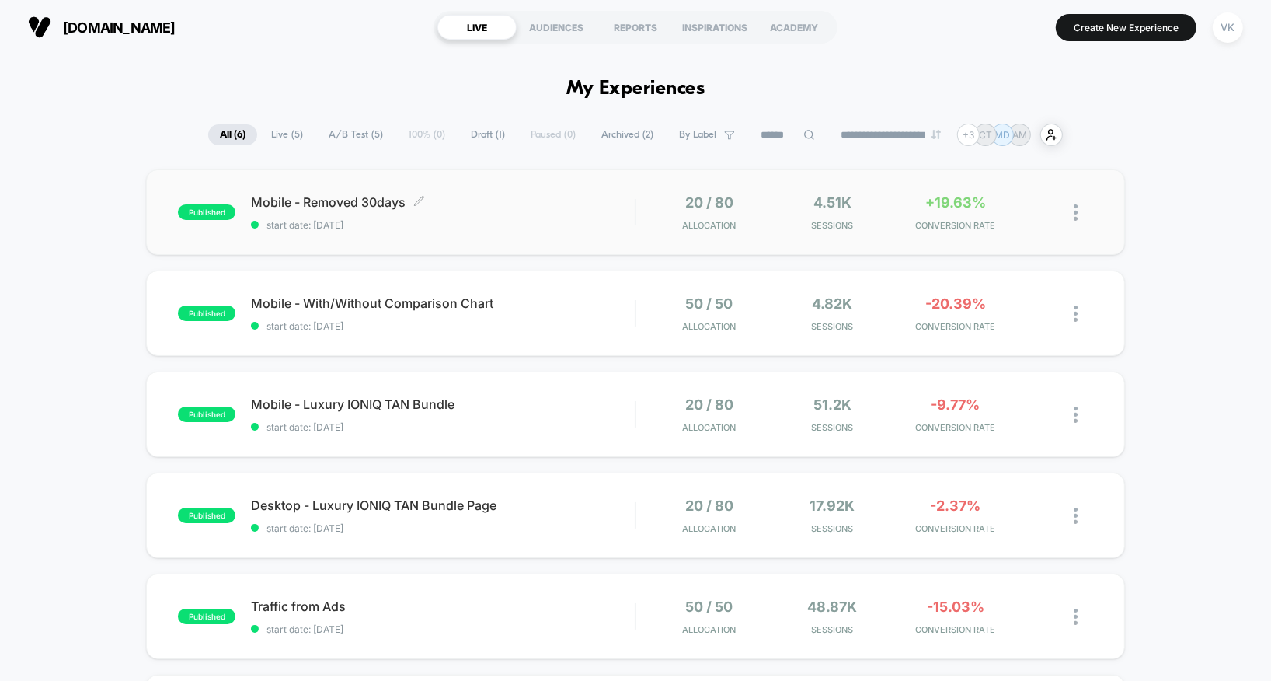
click at [374, 206] on span "Mobile - Removed 30days Click to edit experience details" at bounding box center [443, 202] width 384 height 16
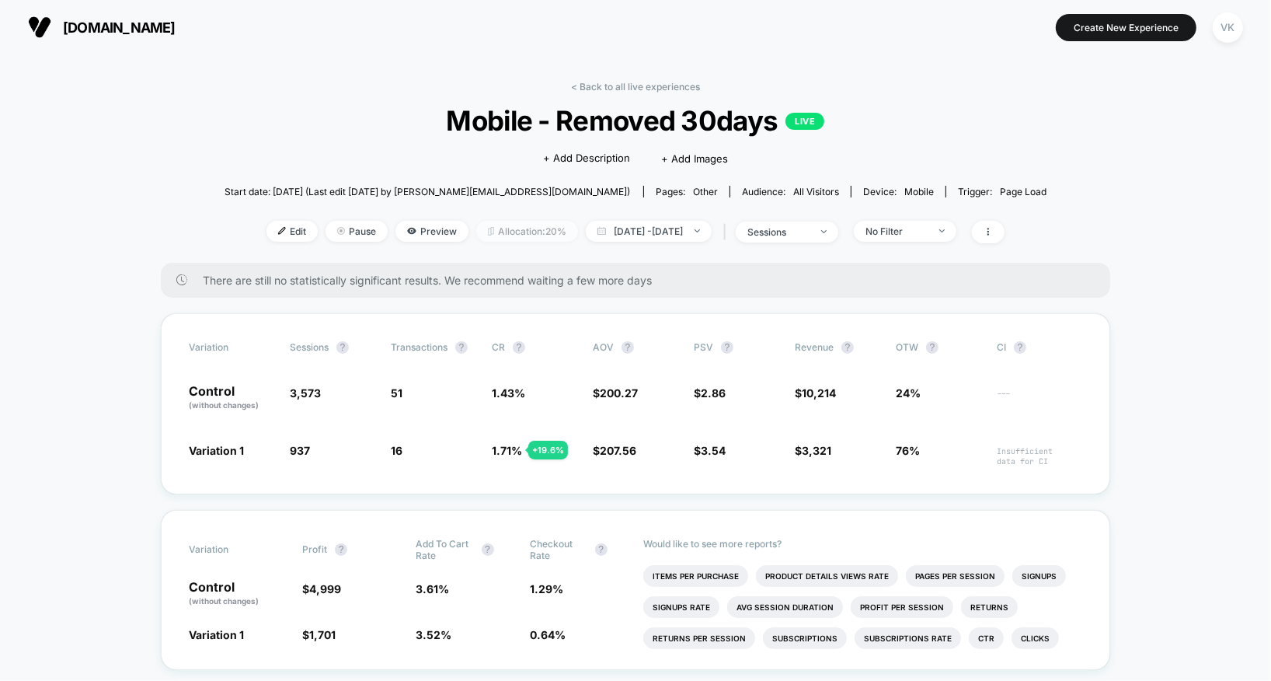
click at [488, 227] on img at bounding box center [491, 231] width 6 height 9
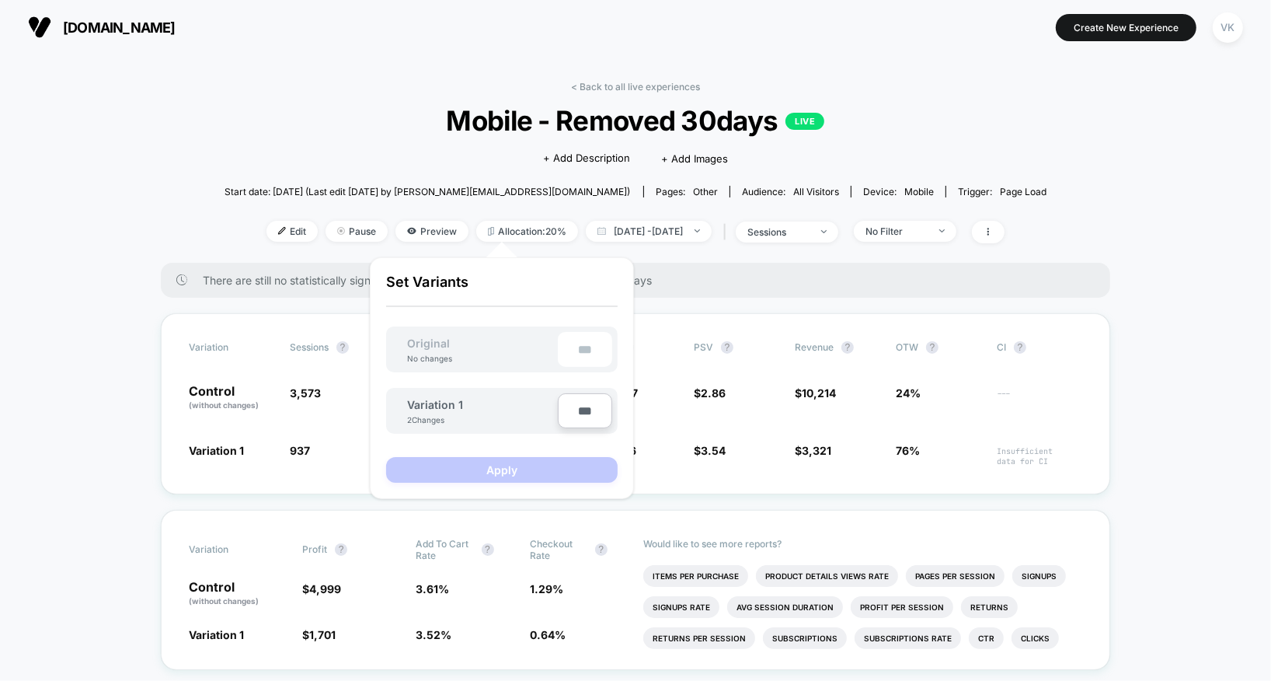
click at [578, 412] on input "***" at bounding box center [585, 410] width 54 height 35
type input "***"
click at [560, 468] on button "Apply" at bounding box center [502, 470] width 232 height 26
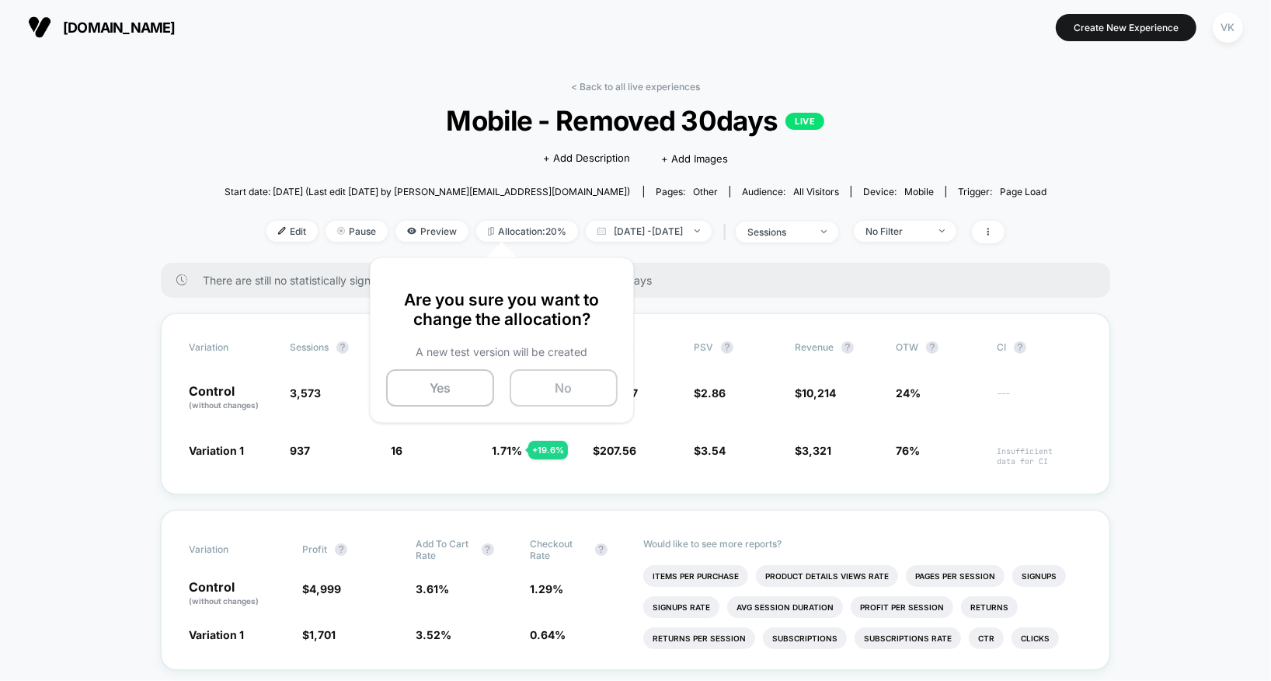
click at [564, 392] on button "No" at bounding box center [564, 387] width 108 height 37
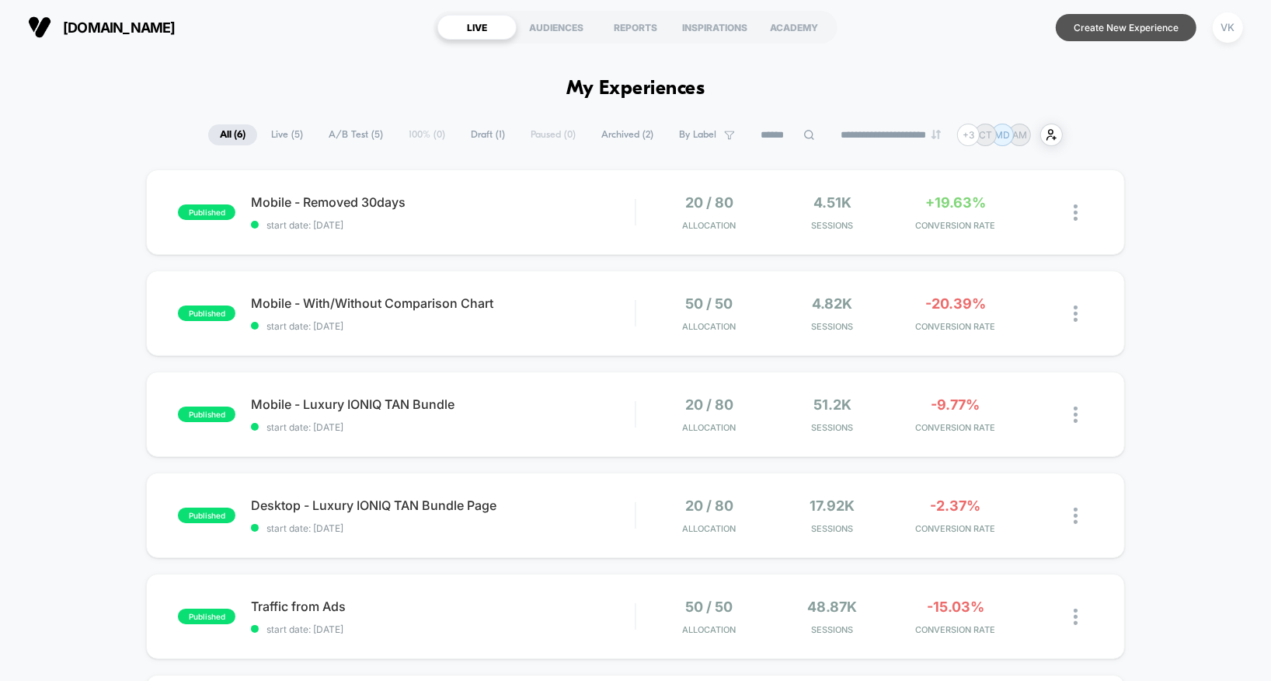
click at [1138, 17] on button "Create New Experience" at bounding box center [1126, 27] width 141 height 27
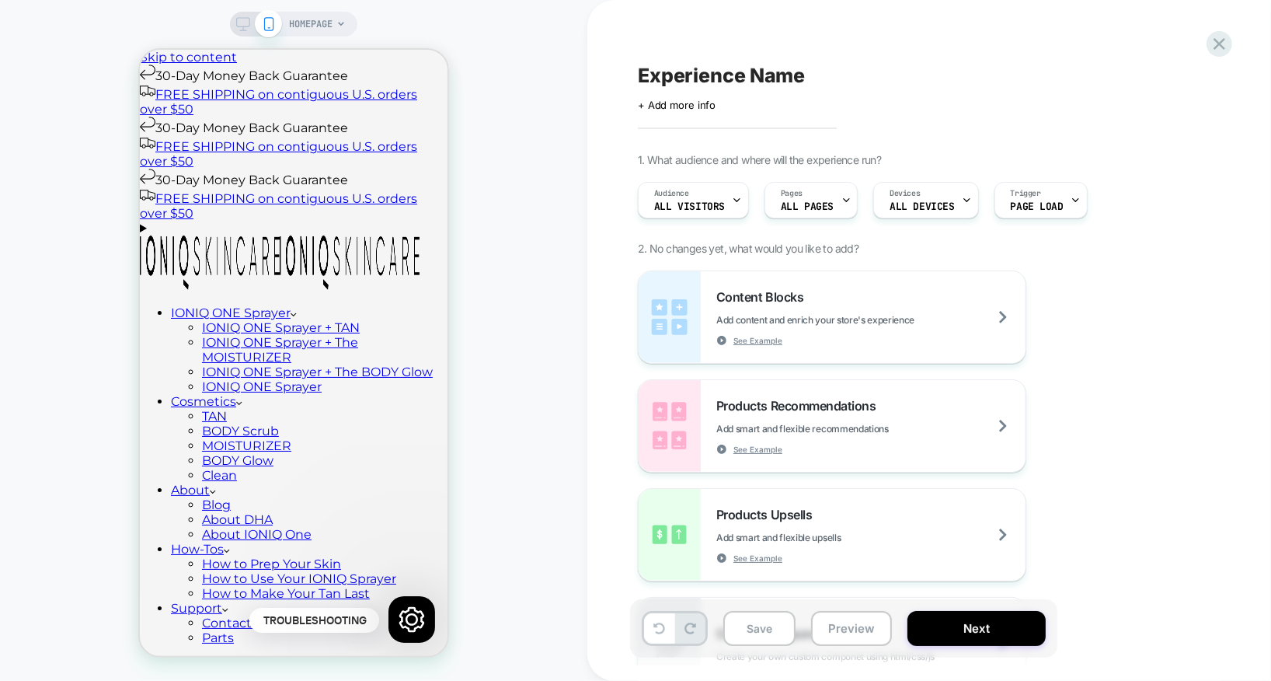
click at [311, 5] on div "HOMEPAGE" at bounding box center [293, 340] width 587 height 681
click at [312, 14] on span "HOMEPAGE" at bounding box center [311, 24] width 44 height 25
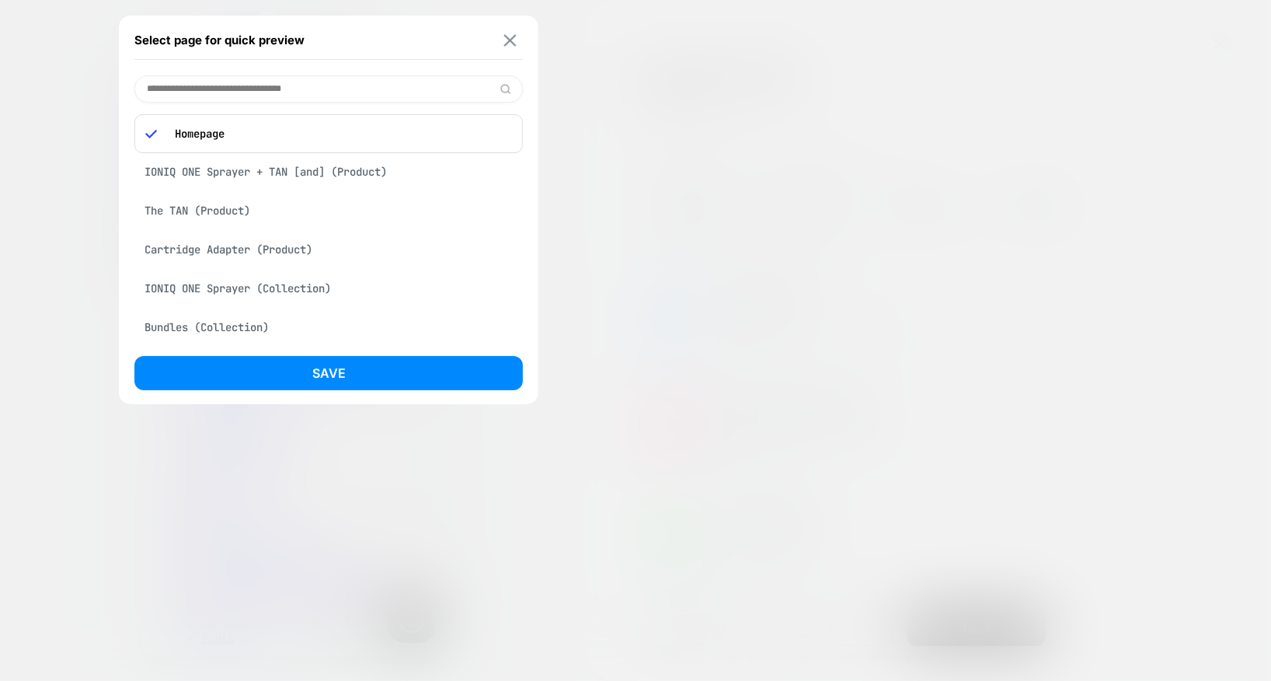
click at [507, 44] on img at bounding box center [510, 40] width 12 height 12
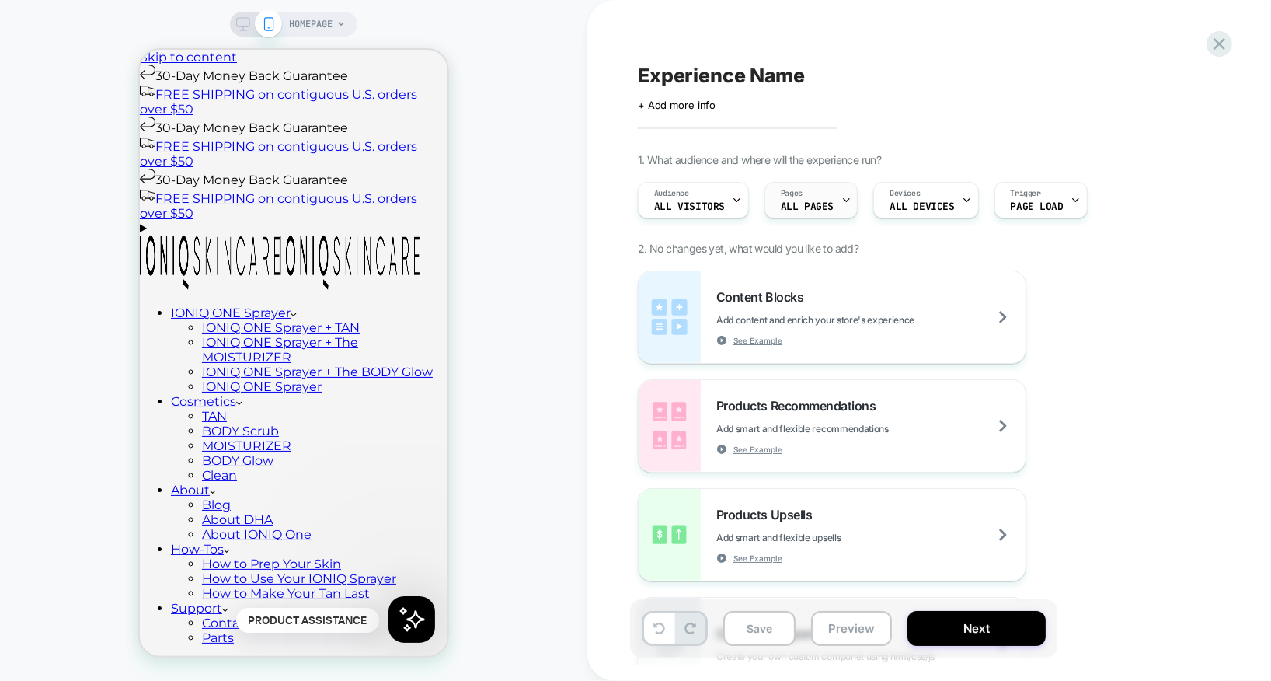
click at [781, 193] on span "Pages" at bounding box center [792, 193] width 22 height 11
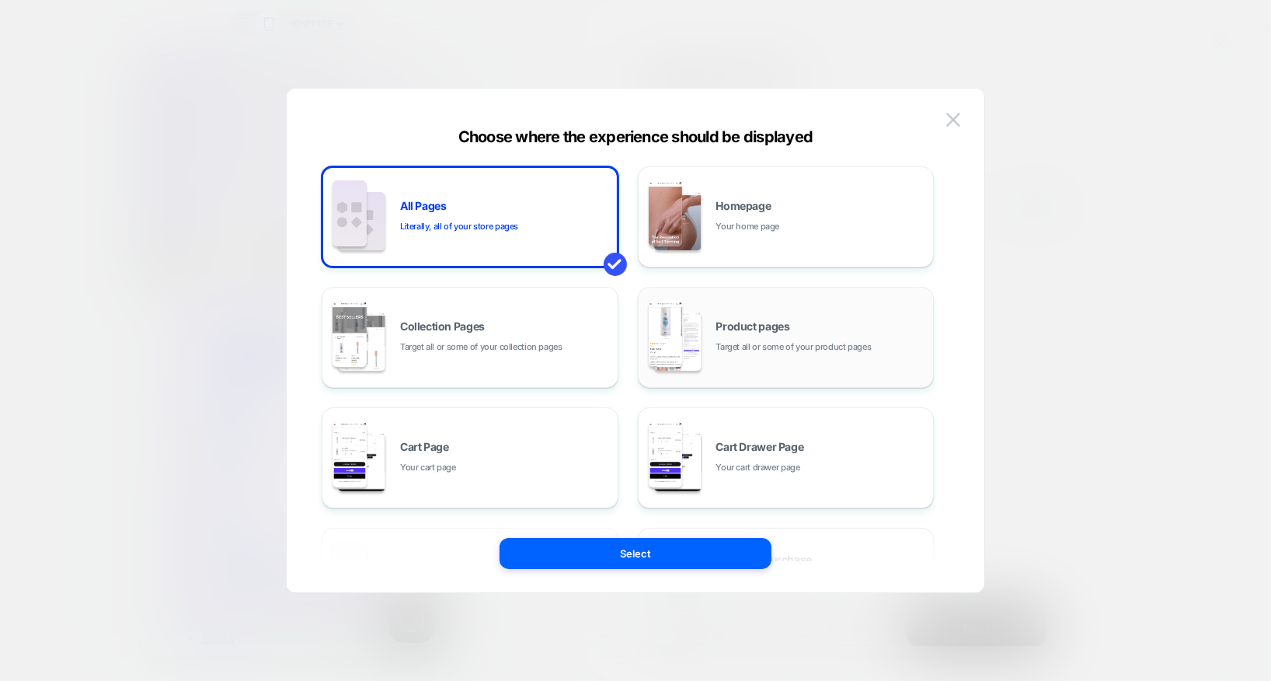
click at [759, 371] on div "Product pages Target all or some of your product pages" at bounding box center [786, 336] width 280 height 85
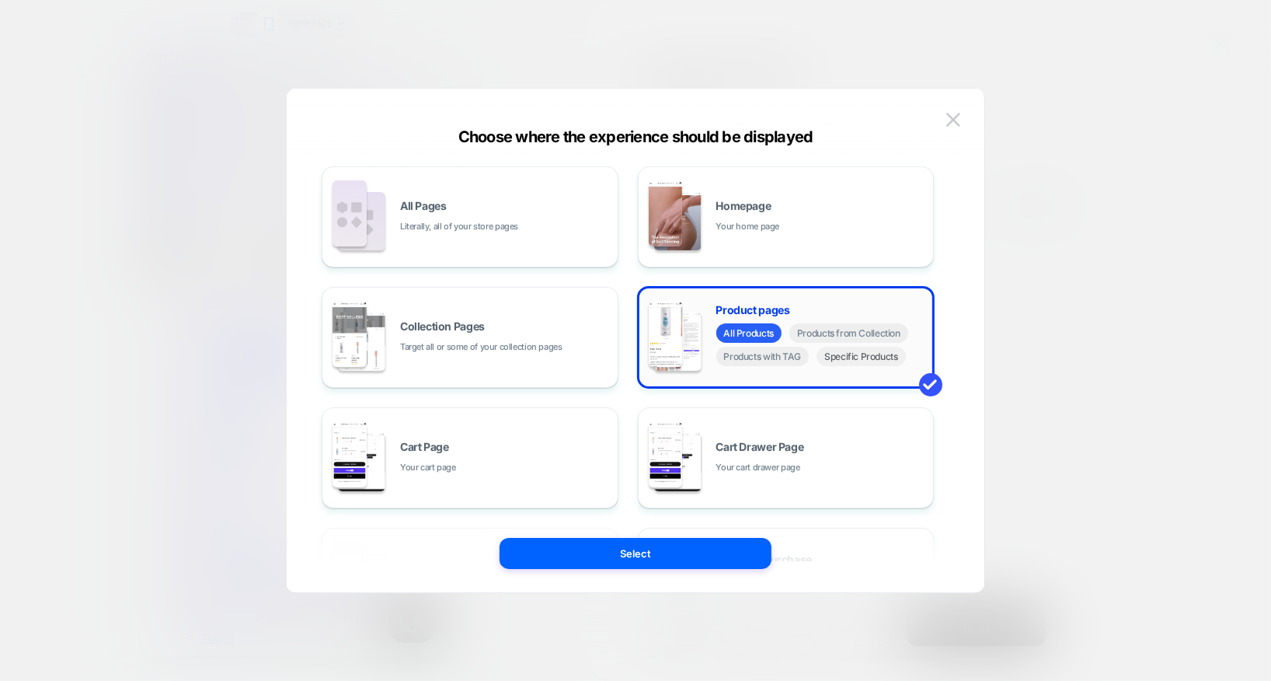
click at [859, 360] on span "Specific Products" at bounding box center [861, 355] width 89 height 19
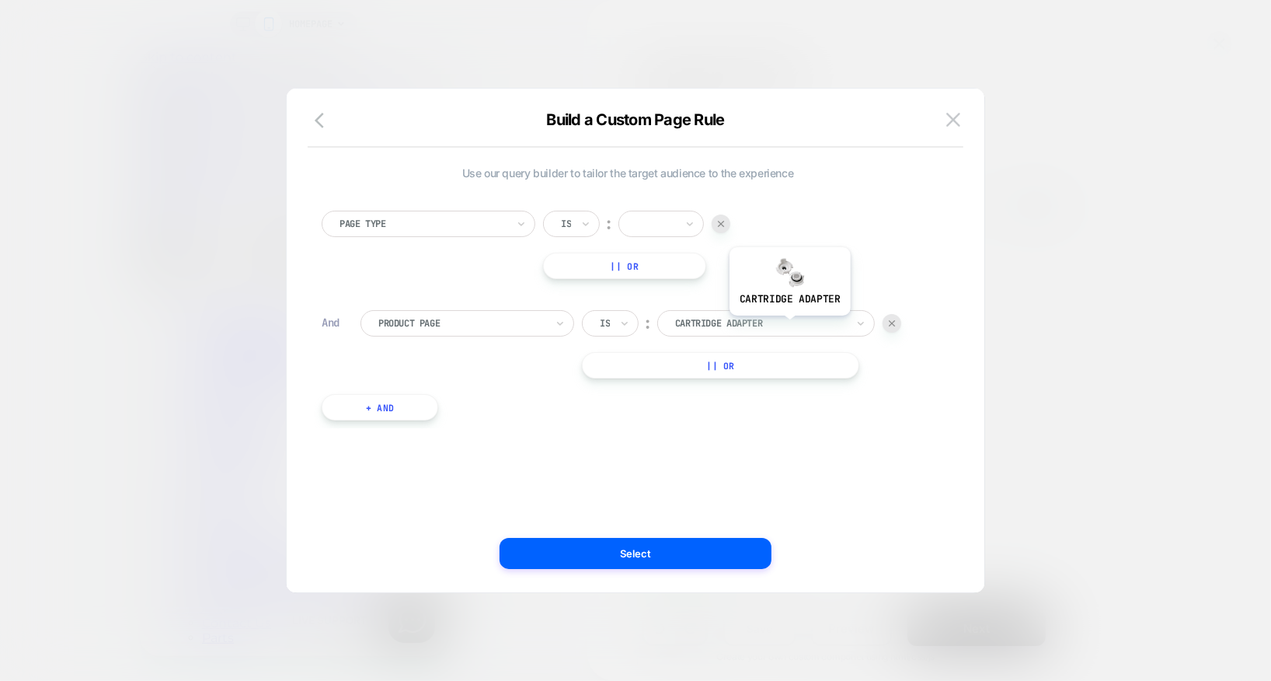
click at [785, 324] on div at bounding box center [760, 323] width 171 height 14
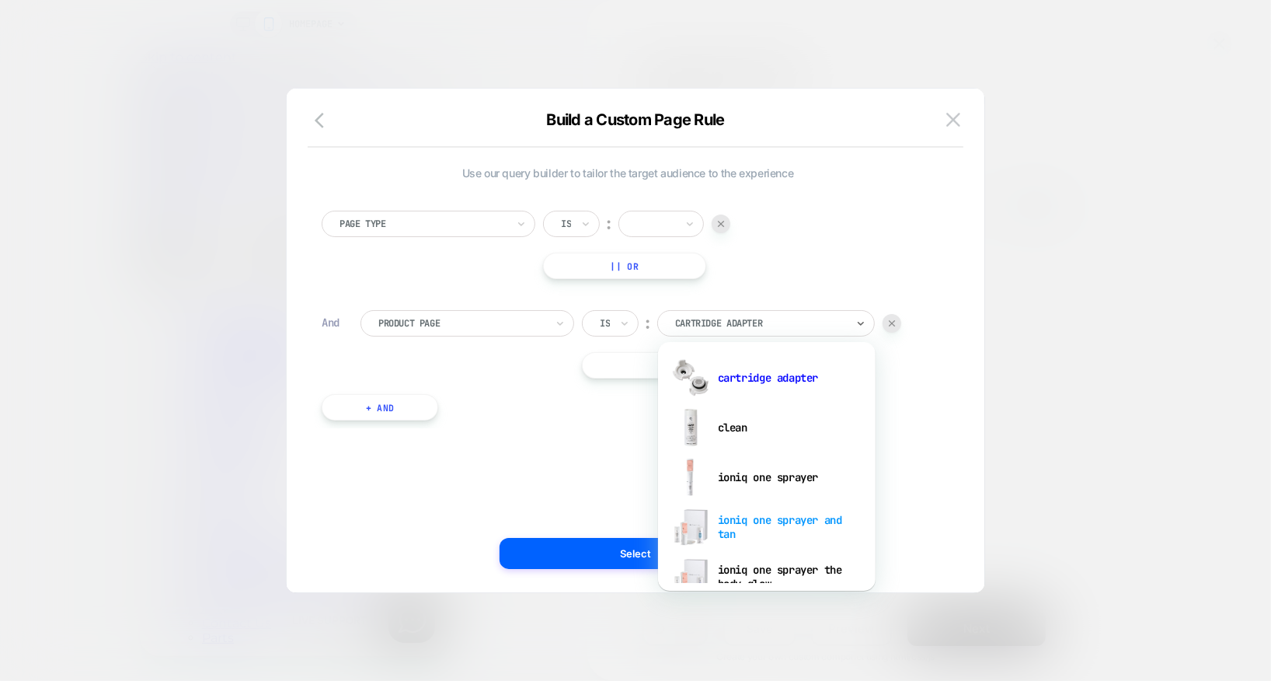
click at [757, 517] on div "ioniq one sprayer and tan" at bounding box center [767, 527] width 202 height 50
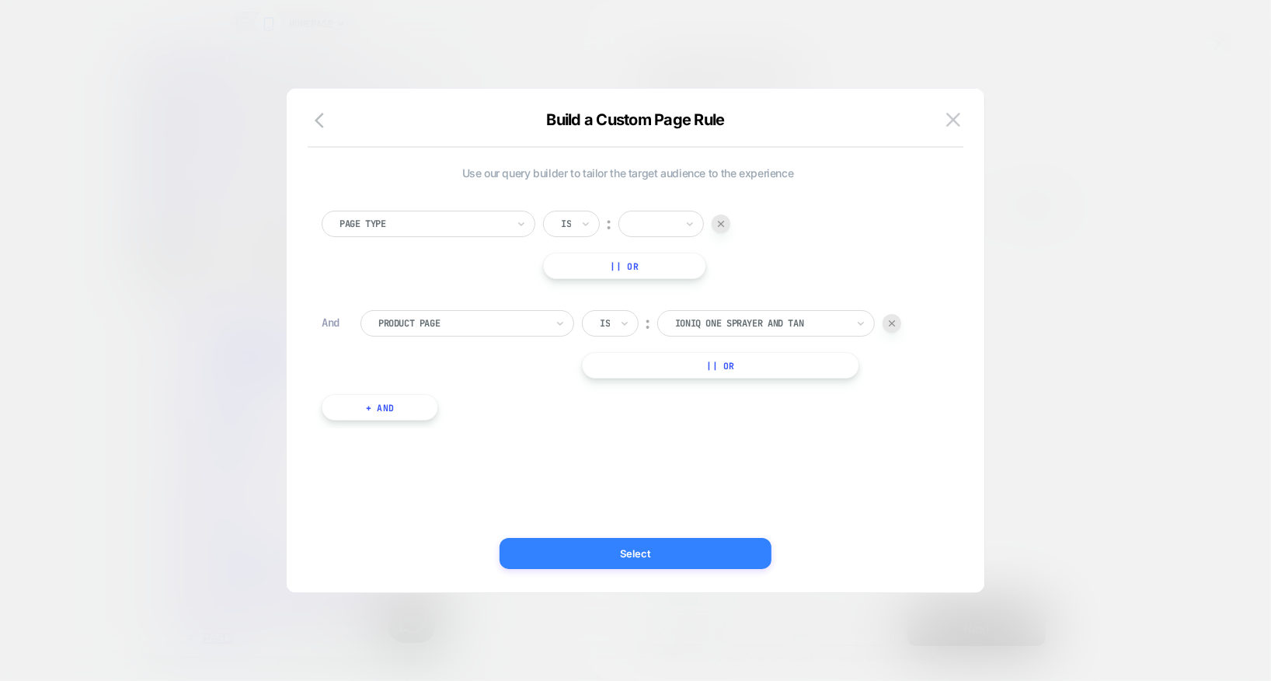
click at [685, 561] on button "Select" at bounding box center [636, 553] width 272 height 31
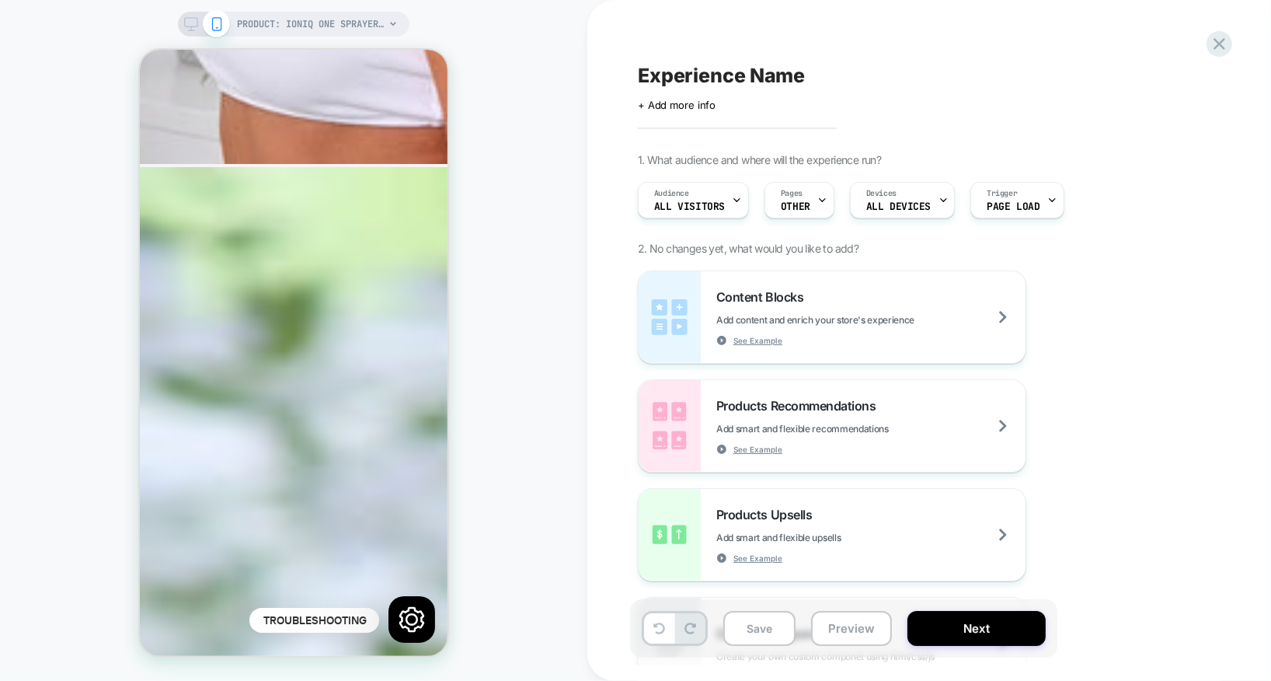
scroll to position [6043, 0]
